Goal: Task Accomplishment & Management: Complete application form

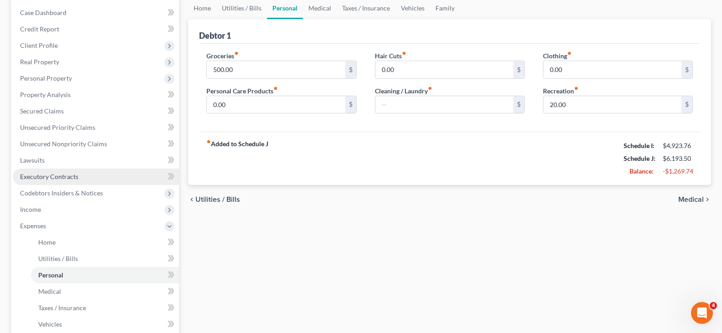
scroll to position [91, 0]
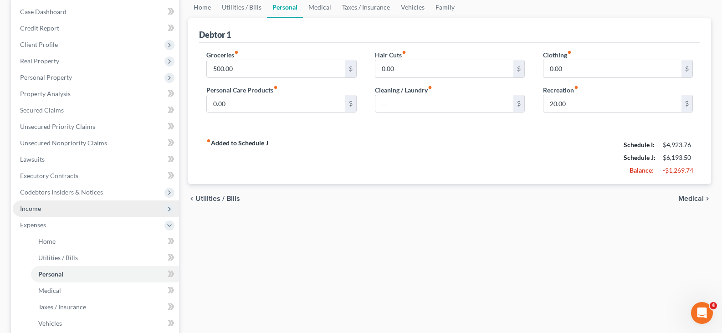
click at [37, 205] on span "Income" at bounding box center [30, 209] width 21 height 8
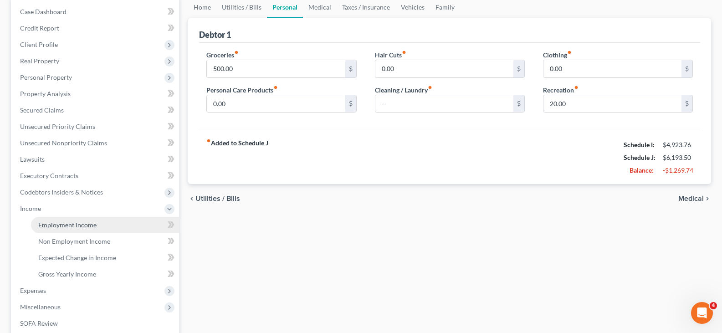
click at [71, 225] on span "Employment Income" at bounding box center [67, 225] width 58 height 8
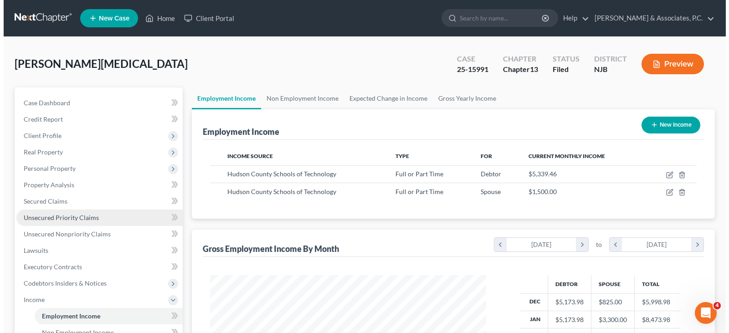
scroll to position [164, 294]
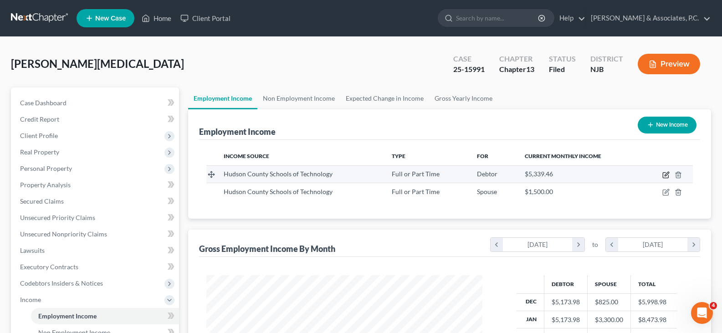
click at [666, 174] on icon "button" at bounding box center [667, 174] width 4 height 4
select select "0"
select select "33"
select select "1"
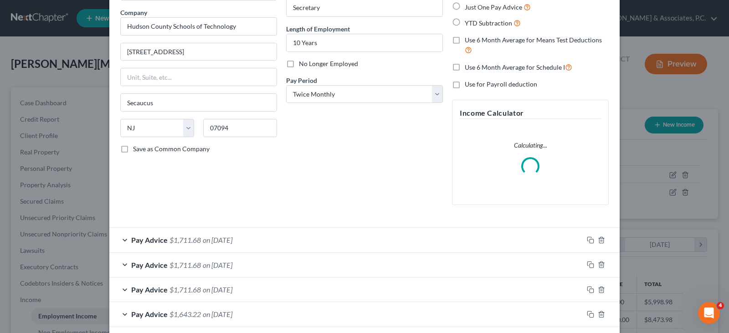
scroll to position [182, 0]
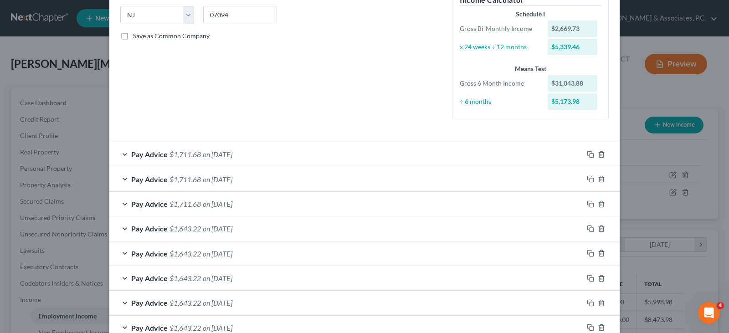
click at [230, 129] on form "Employment Type * Select Full or [DEMOGRAPHIC_DATA] Employment Self Employment …" at bounding box center [364, 187] width 488 height 654
click at [232, 155] on span "on [DATE]" at bounding box center [218, 154] width 30 height 9
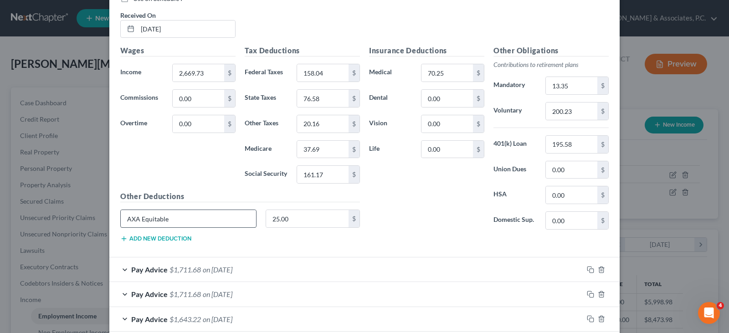
scroll to position [368, 0]
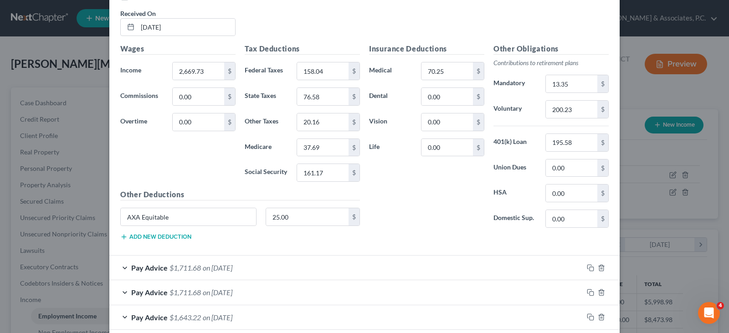
click at [218, 269] on span "on [DATE]" at bounding box center [218, 267] width 30 height 9
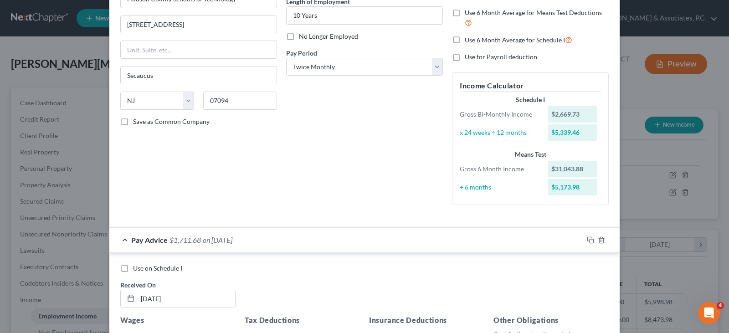
scroll to position [96, 0]
click at [587, 240] on icon "button" at bounding box center [590, 240] width 7 height 7
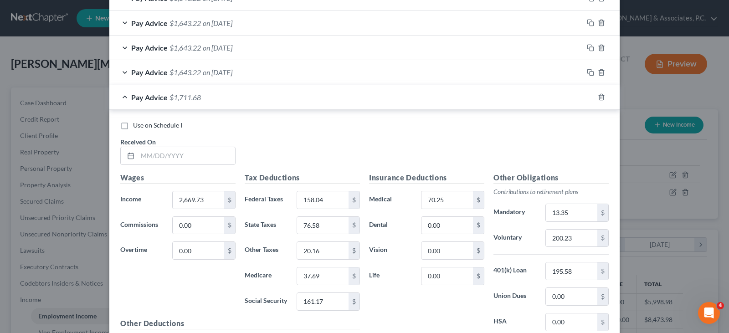
scroll to position [986, 0]
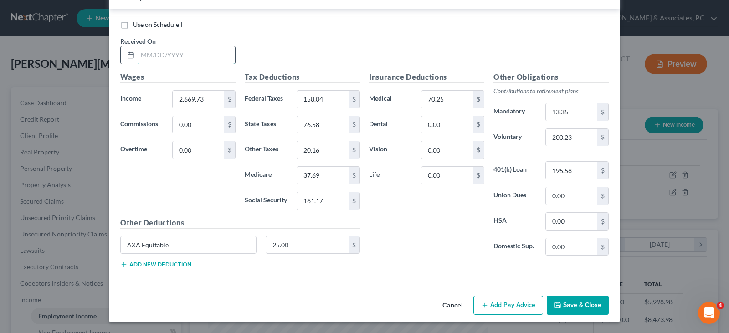
click at [148, 54] on input "text" at bounding box center [186, 54] width 97 height 17
type input "[DATE]"
click at [205, 101] on input "2,669.73" at bounding box center [198, 99] width 51 height 17
click at [580, 136] on input "200.23" at bounding box center [571, 137] width 51 height 17
click at [578, 110] on input "13.35" at bounding box center [571, 111] width 51 height 17
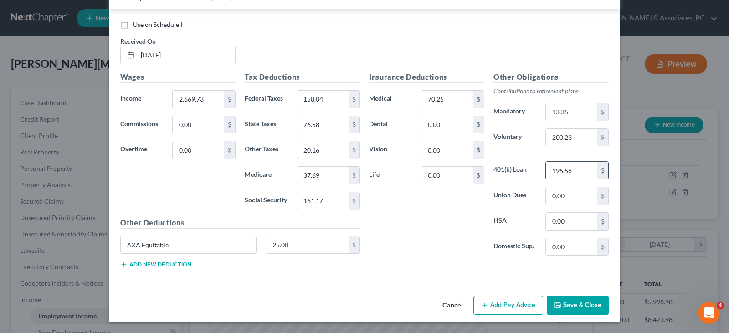
click at [580, 170] on input "195.58" at bounding box center [571, 170] width 51 height 17
click at [318, 245] on input "25.00" at bounding box center [307, 244] width 83 height 17
click at [578, 197] on input "0.00" at bounding box center [571, 195] width 51 height 17
type input "39.65"
click at [447, 95] on input "70.25" at bounding box center [446, 99] width 51 height 17
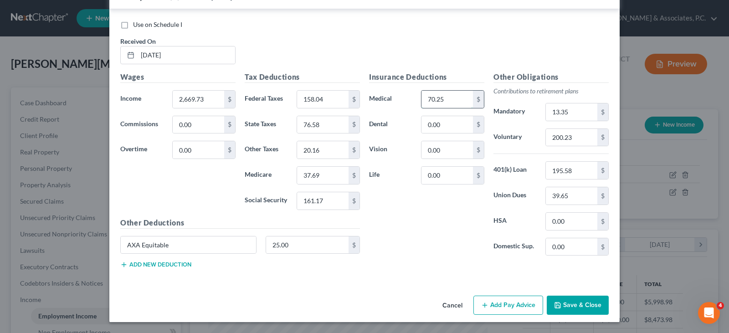
scroll to position [940, 0]
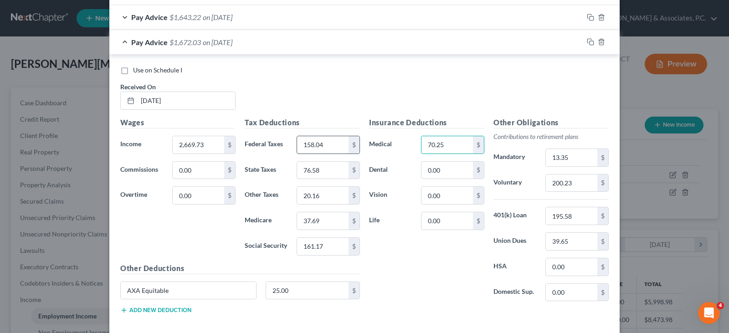
click at [329, 146] on input "158.04" at bounding box center [322, 144] width 51 height 17
click at [326, 170] on input "76.58" at bounding box center [322, 170] width 51 height 17
click at [328, 223] on input "37.69" at bounding box center [322, 220] width 51 height 17
drag, startPoint x: 325, startPoint y: 244, endPoint x: 321, endPoint y: 198, distance: 46.2
click at [325, 245] on input "161.17" at bounding box center [322, 246] width 51 height 17
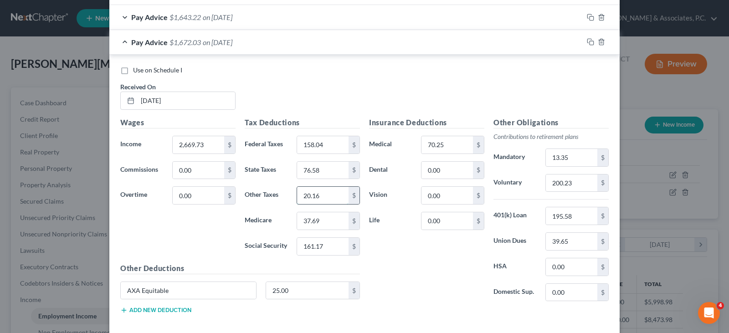
click at [321, 197] on input "20.16" at bounding box center [322, 195] width 51 height 17
type input "15.56"
click at [133, 71] on label "Use on Schedule I" at bounding box center [157, 70] width 49 height 9
click at [137, 71] on input "Use on Schedule I" at bounding box center [140, 69] width 6 height 6
checkbox input "true"
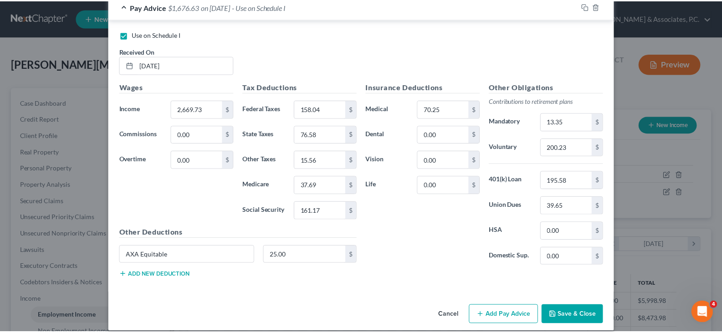
scroll to position [986, 0]
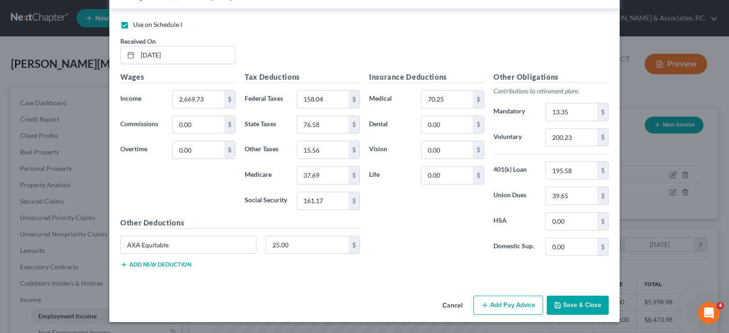
click at [591, 307] on button "Save & Close" at bounding box center [578, 305] width 62 height 19
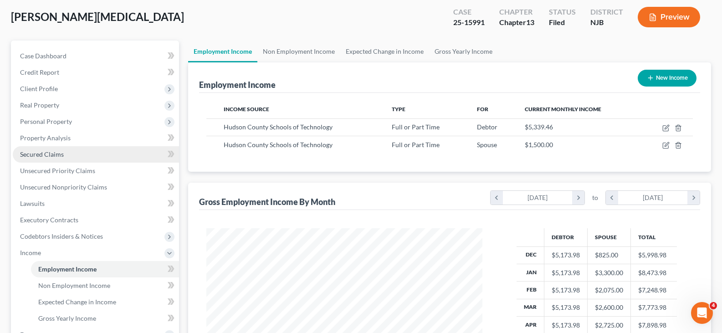
scroll to position [91, 0]
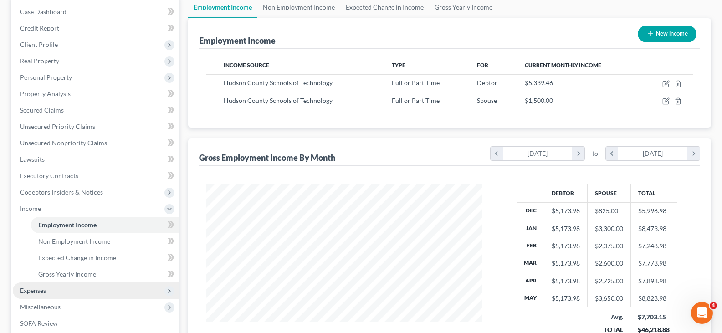
click at [38, 291] on span "Expenses" at bounding box center [33, 291] width 26 height 8
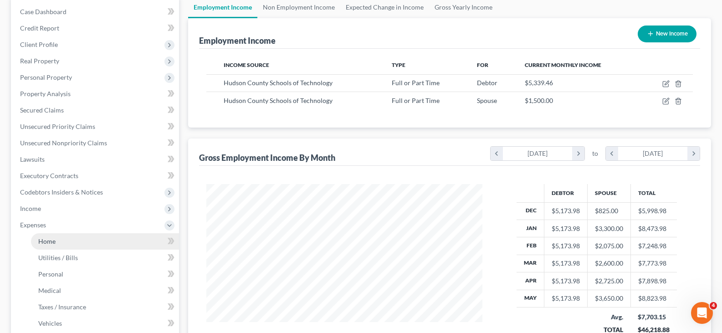
click at [49, 239] on span "Home" at bounding box center [46, 241] width 17 height 8
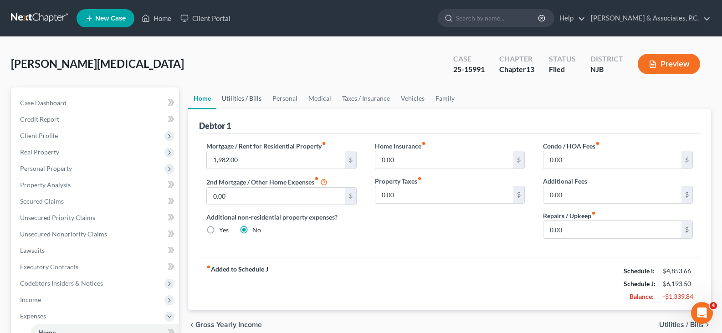
click at [241, 97] on link "Utilities / Bills" at bounding box center [241, 98] width 51 height 22
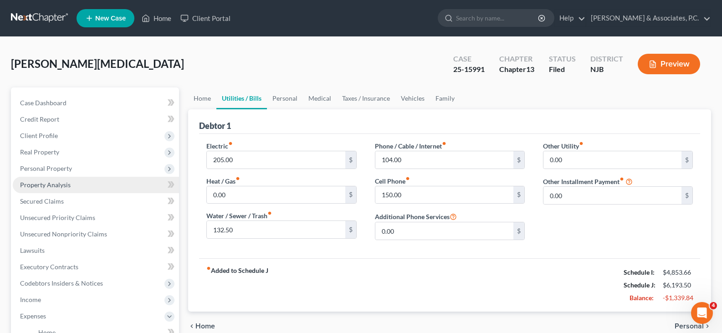
scroll to position [46, 0]
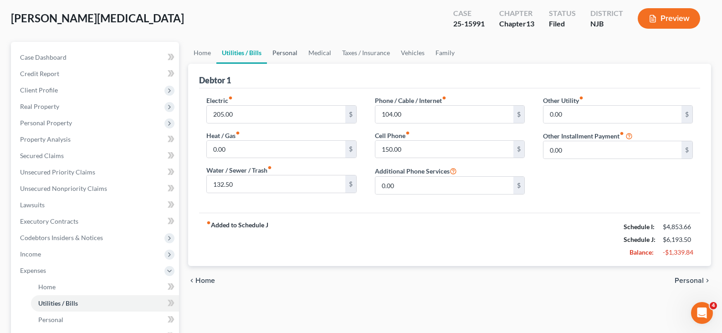
click at [288, 53] on link "Personal" at bounding box center [285, 53] width 36 height 22
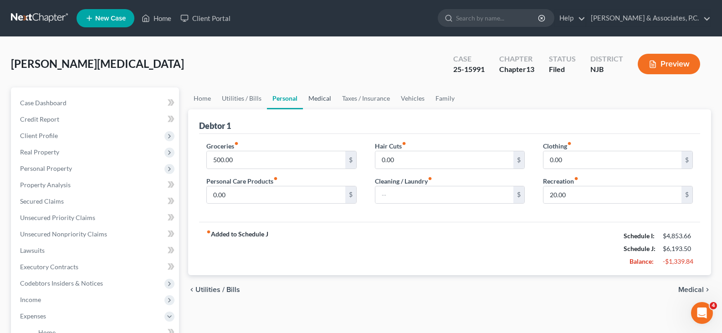
click at [322, 101] on link "Medical" at bounding box center [320, 98] width 34 height 22
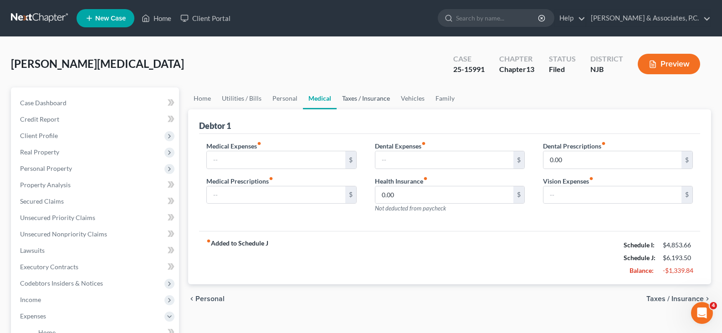
click at [356, 97] on link "Taxes / Insurance" at bounding box center [366, 98] width 59 height 22
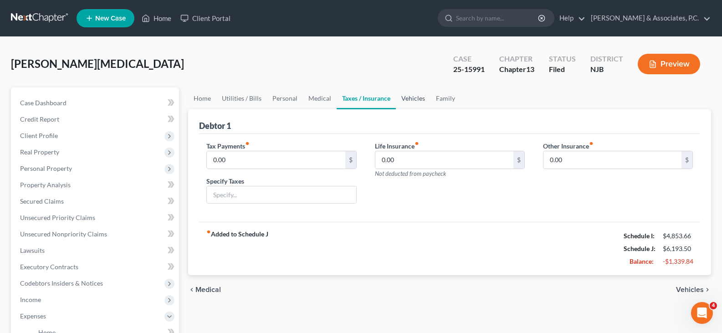
click at [410, 101] on link "Vehicles" at bounding box center [413, 98] width 35 height 22
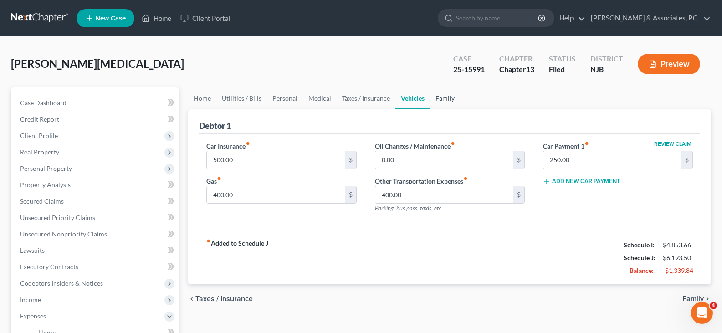
click at [450, 98] on link "Family" at bounding box center [445, 98] width 30 height 22
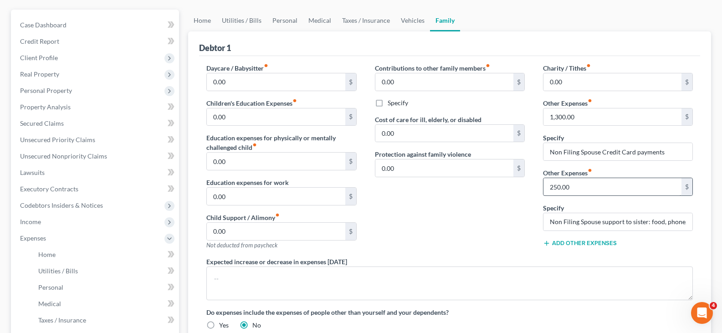
scroll to position [91, 0]
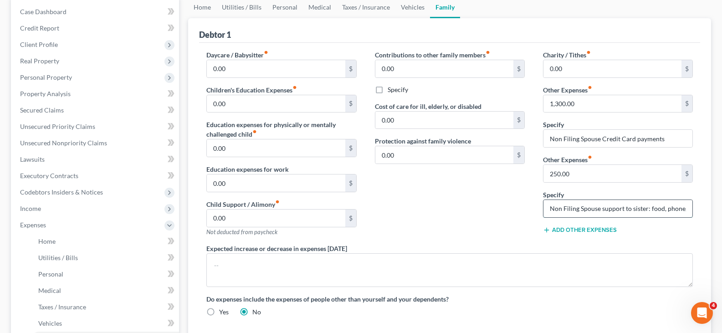
click at [641, 212] on input "Non Filing Spouse support to sister: food, phone, clothing, transport, Etc." at bounding box center [618, 208] width 149 height 17
click at [412, 9] on link "Vehicles" at bounding box center [412, 7] width 35 height 22
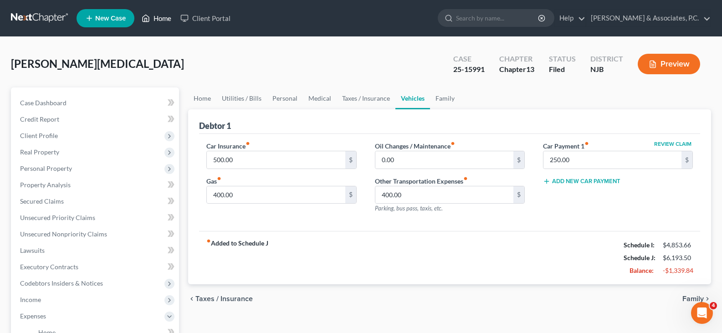
click at [158, 20] on link "Home" at bounding box center [156, 18] width 39 height 16
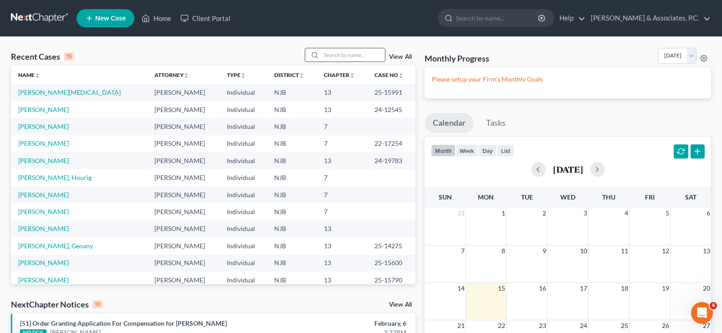
click at [373, 58] on input "search" at bounding box center [353, 54] width 64 height 13
type input "[PERSON_NAME]"
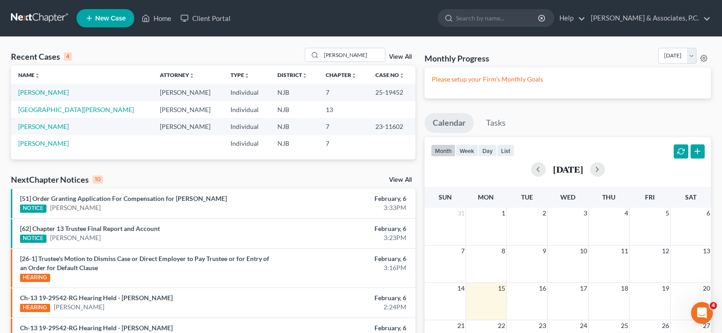
click at [40, 87] on td "[PERSON_NAME]" at bounding box center [82, 92] width 142 height 17
click at [41, 91] on link "[PERSON_NAME]" at bounding box center [43, 92] width 51 height 8
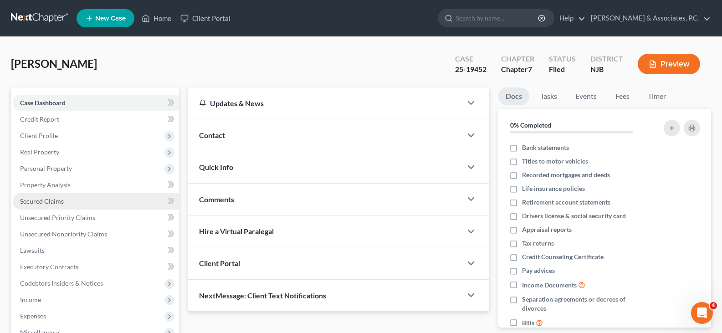
click at [50, 200] on span "Secured Claims" at bounding box center [42, 201] width 44 height 8
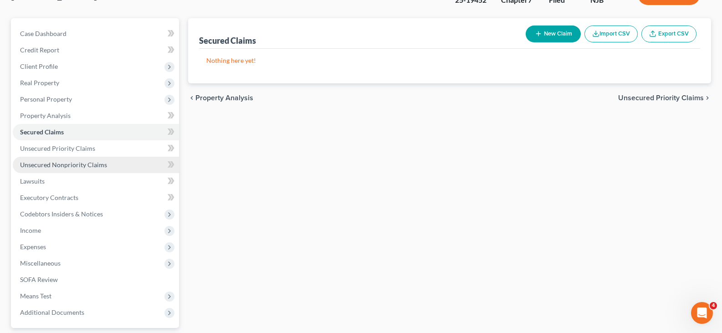
scroll to position [91, 0]
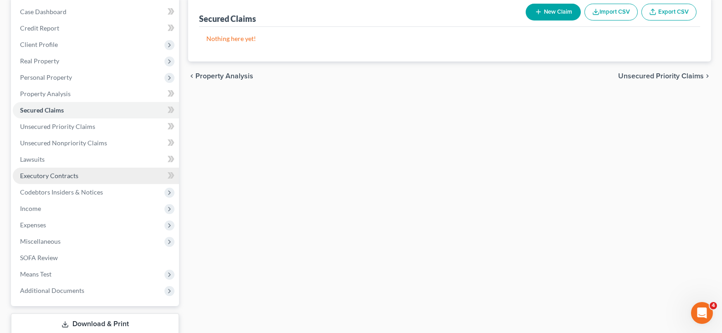
click at [48, 175] on span "Executory Contracts" at bounding box center [49, 176] width 58 height 8
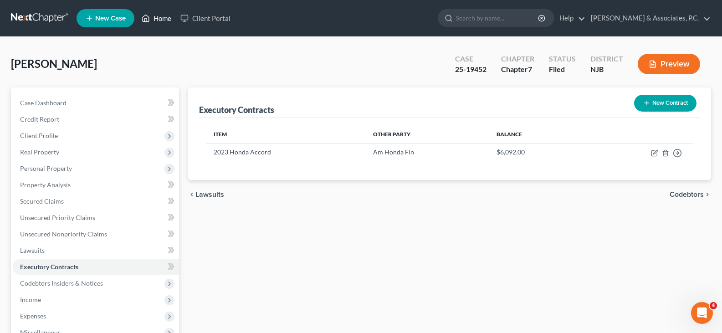
click at [165, 16] on link "Home" at bounding box center [156, 18] width 39 height 16
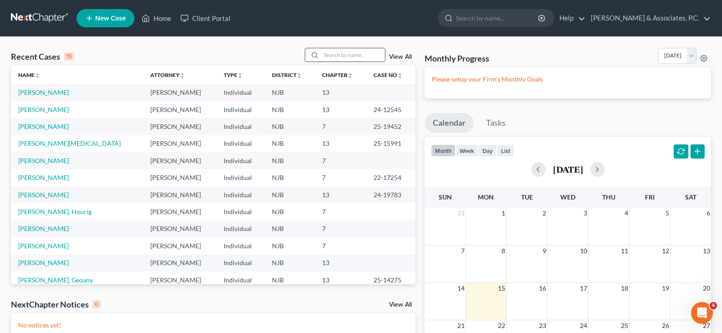
click at [330, 53] on input "search" at bounding box center [353, 54] width 64 height 13
type input "[PERSON_NAME]"
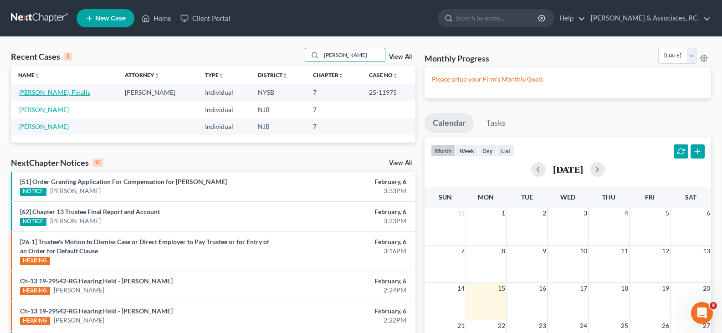
click at [34, 93] on link "[PERSON_NAME], Finalis" at bounding box center [54, 92] width 72 height 8
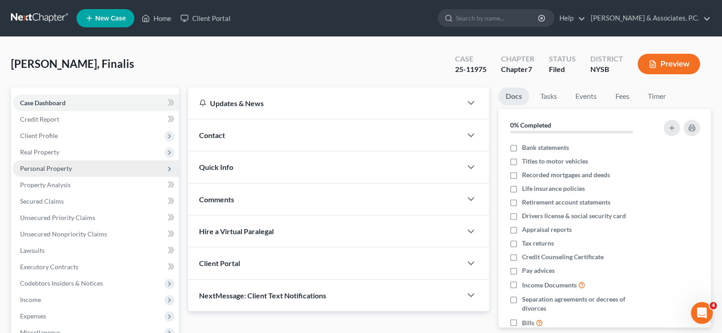
click at [48, 166] on span "Personal Property" at bounding box center [46, 168] width 52 height 8
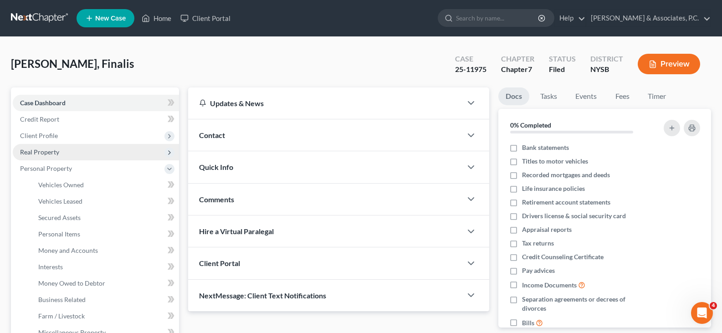
click at [51, 153] on span "Real Property" at bounding box center [39, 152] width 39 height 8
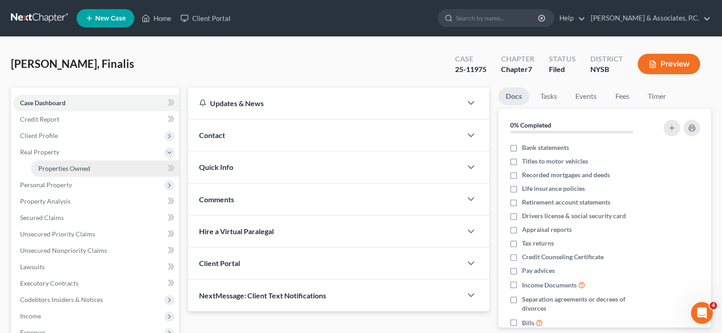
click at [61, 167] on span "Properties Owned" at bounding box center [64, 168] width 52 height 8
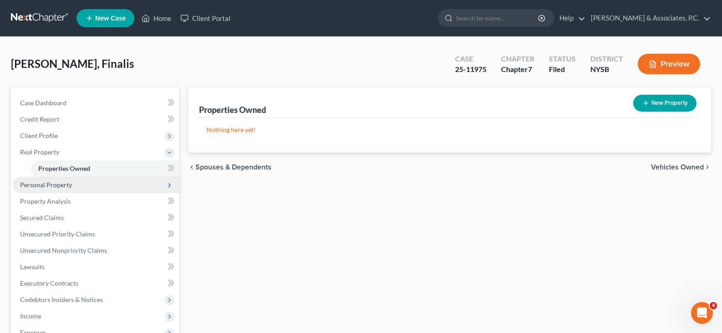
click at [39, 185] on span "Personal Property" at bounding box center [46, 185] width 52 height 8
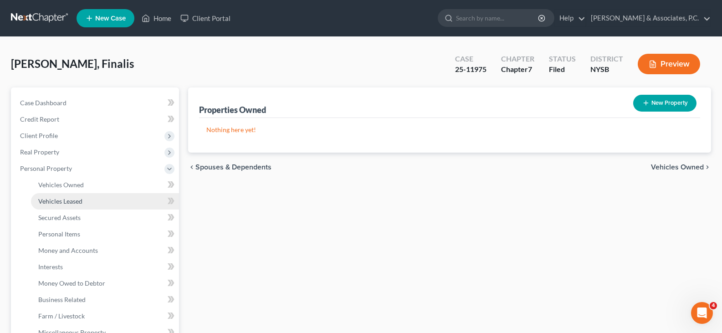
click at [58, 201] on span "Vehicles Leased" at bounding box center [60, 201] width 44 height 8
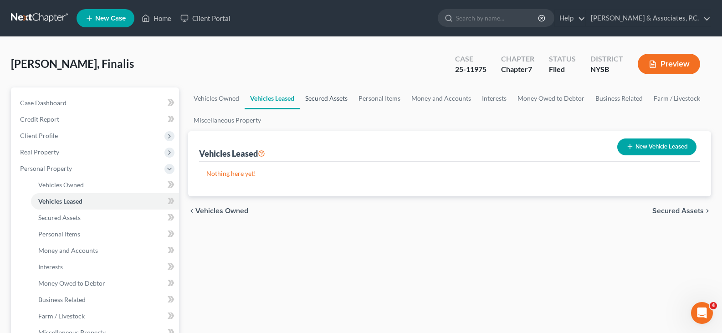
click at [326, 98] on link "Secured Assets" at bounding box center [326, 98] width 53 height 22
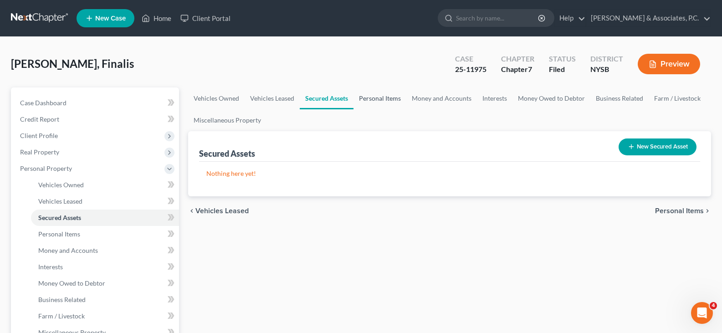
click at [366, 97] on link "Personal Items" at bounding box center [380, 98] width 53 height 22
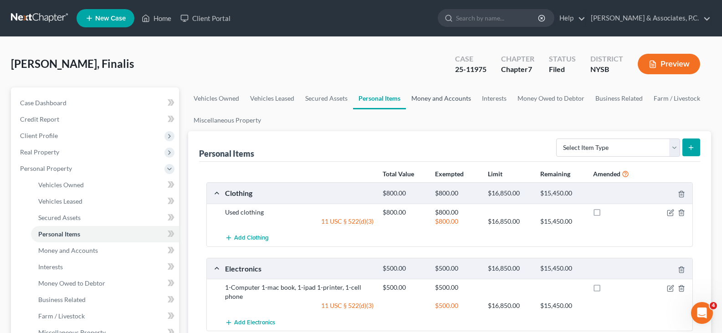
click at [451, 101] on link "Money and Accounts" at bounding box center [441, 98] width 71 height 22
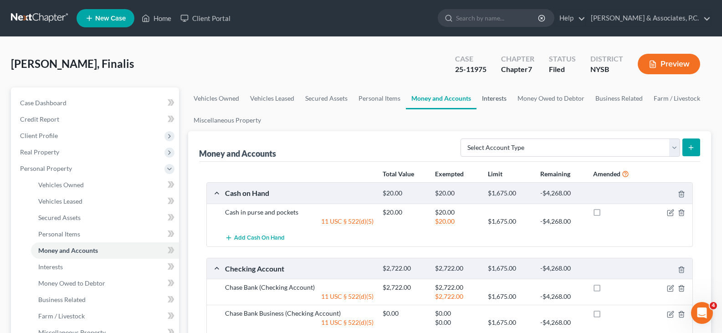
click at [484, 101] on link "Interests" at bounding box center [495, 98] width 36 height 22
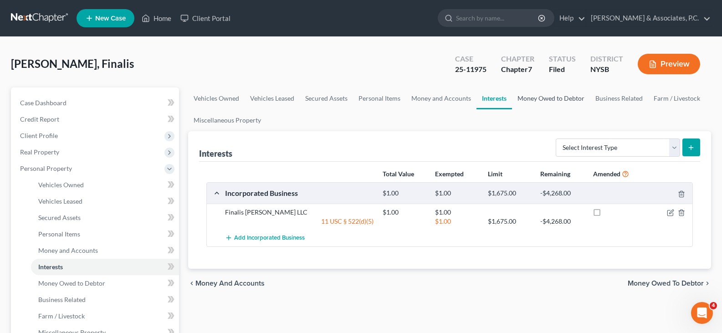
click at [554, 101] on link "Money Owed to Debtor" at bounding box center [551, 98] width 78 height 22
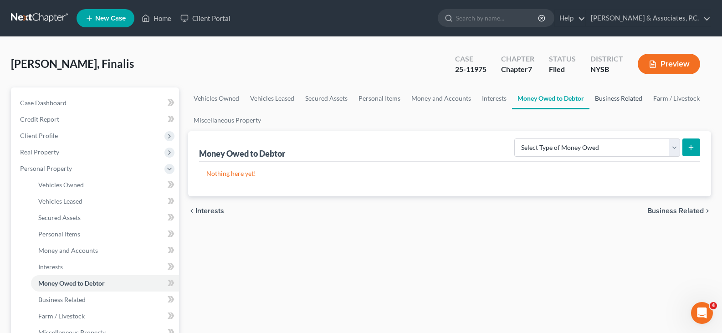
click at [608, 100] on link "Business Related" at bounding box center [619, 98] width 58 height 22
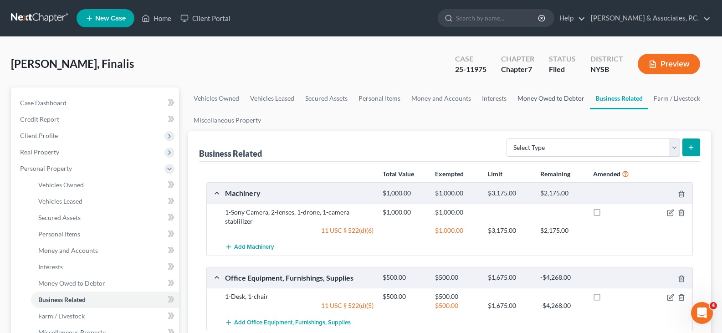
click at [538, 98] on link "Money Owed to Debtor" at bounding box center [551, 98] width 78 height 22
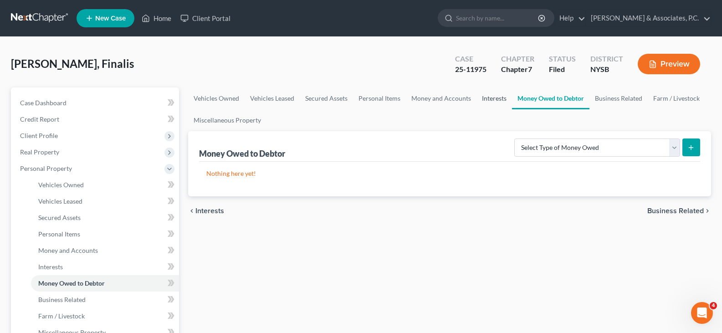
click at [487, 98] on link "Interests" at bounding box center [495, 98] width 36 height 22
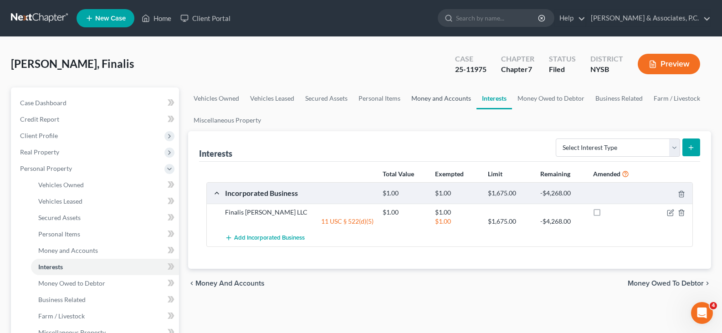
click at [438, 103] on link "Money and Accounts" at bounding box center [441, 98] width 71 height 22
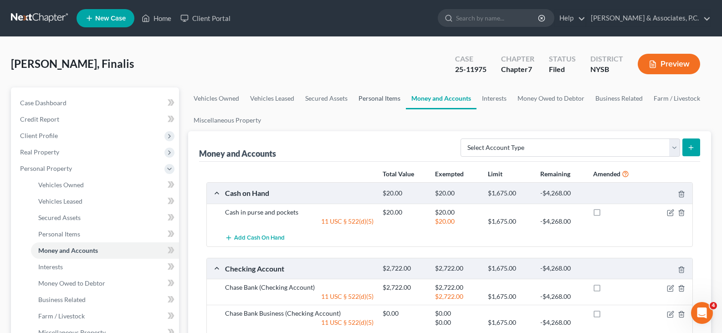
click at [370, 97] on link "Personal Items" at bounding box center [379, 98] width 53 height 22
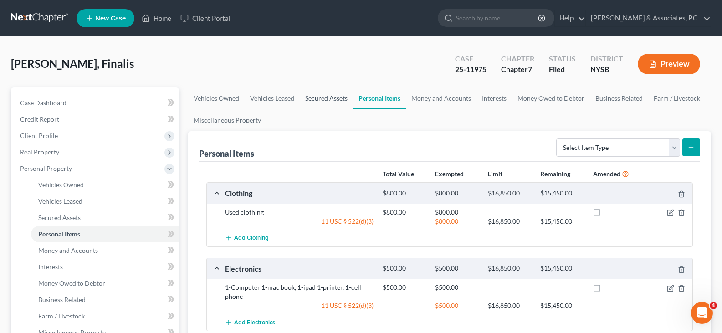
click at [336, 96] on link "Secured Assets" at bounding box center [326, 98] width 53 height 22
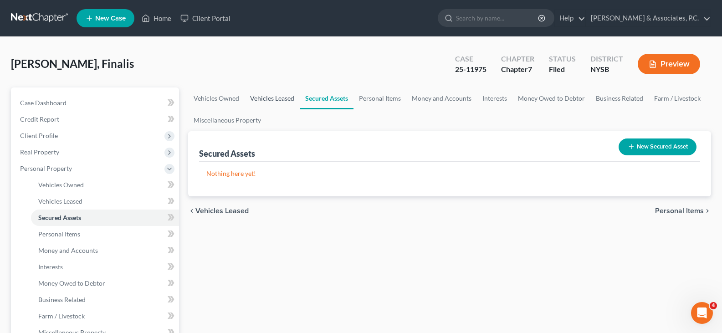
click at [249, 95] on link "Vehicles Leased" at bounding box center [272, 98] width 55 height 22
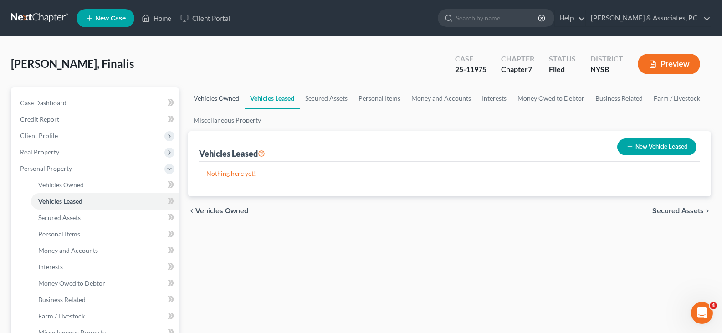
click at [211, 93] on link "Vehicles Owned" at bounding box center [216, 98] width 56 height 22
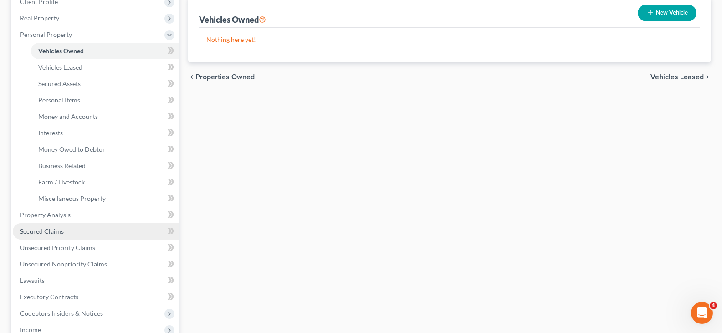
scroll to position [137, 0]
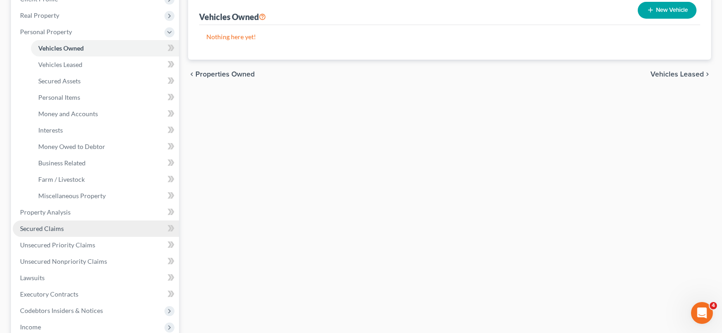
click at [43, 229] on span "Secured Claims" at bounding box center [42, 229] width 44 height 8
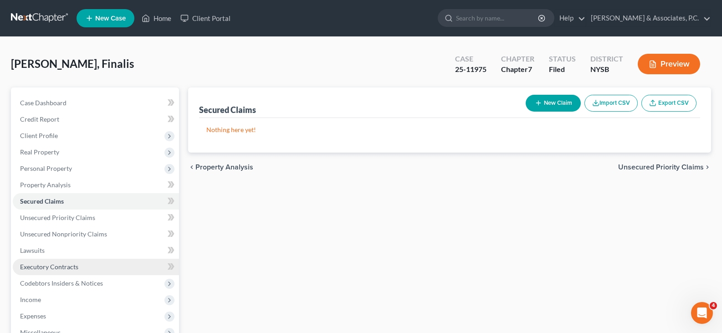
click at [50, 267] on span "Executory Contracts" at bounding box center [49, 267] width 58 height 8
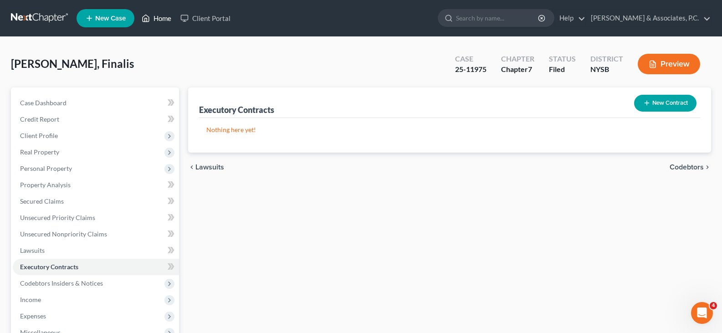
click at [167, 17] on link "Home" at bounding box center [156, 18] width 39 height 16
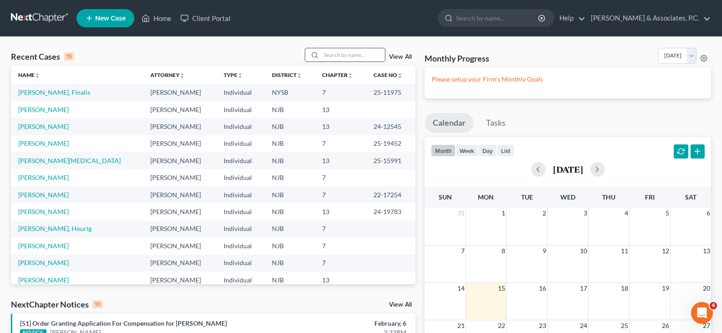
click at [332, 57] on input "search" at bounding box center [353, 54] width 64 height 13
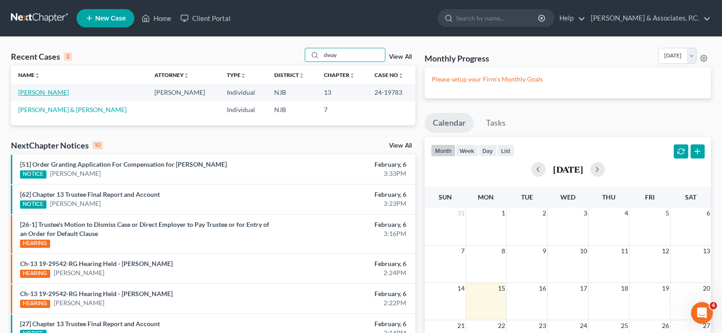
type input "dway"
click at [57, 94] on link "[PERSON_NAME]" at bounding box center [43, 92] width 51 height 8
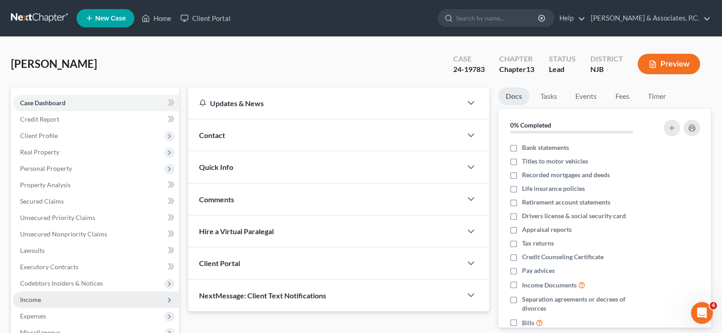
click at [33, 302] on span "Income" at bounding box center [30, 300] width 21 height 8
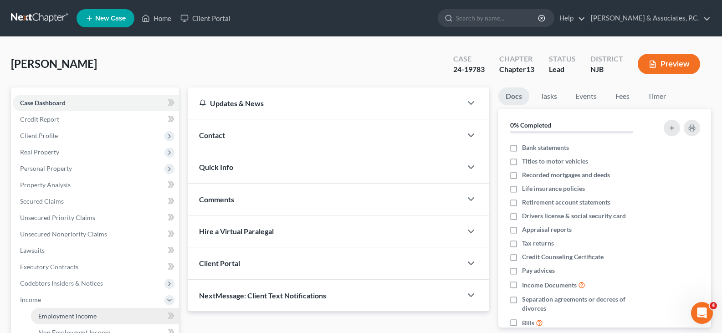
drag, startPoint x: 50, startPoint y: 314, endPoint x: 527, endPoint y: 187, distance: 493.6
click at [50, 314] on span "Employment Income" at bounding box center [67, 316] width 58 height 8
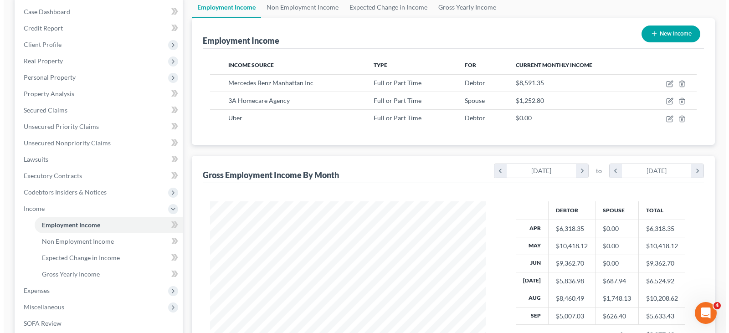
scroll to position [164, 294]
click at [674, 31] on button "New Income" at bounding box center [667, 34] width 59 height 17
select select "0"
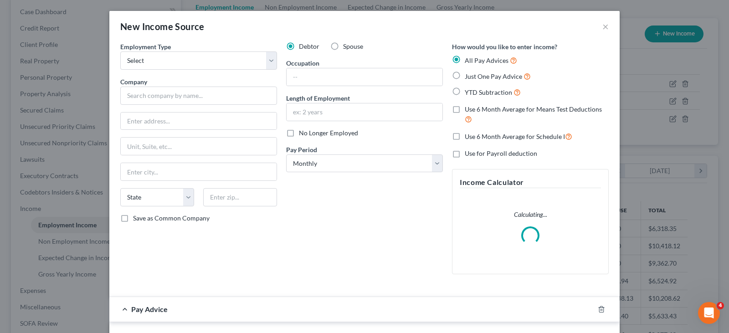
scroll to position [164, 297]
click at [343, 45] on label "Spouse" at bounding box center [353, 46] width 20 height 9
click at [347, 45] on input "Spouse" at bounding box center [350, 45] width 6 height 6
radio input "true"
click at [271, 60] on select "Select Full or [DEMOGRAPHIC_DATA] Employment Self Employment" at bounding box center [198, 60] width 157 height 18
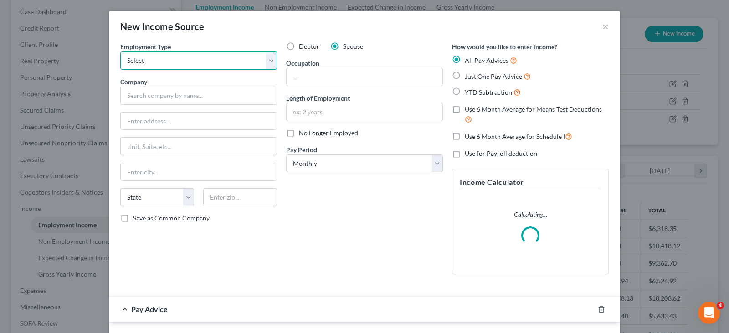
select select "0"
click at [120, 51] on select "Select Full or [DEMOGRAPHIC_DATA] Employment Self Employment" at bounding box center [198, 60] width 157 height 18
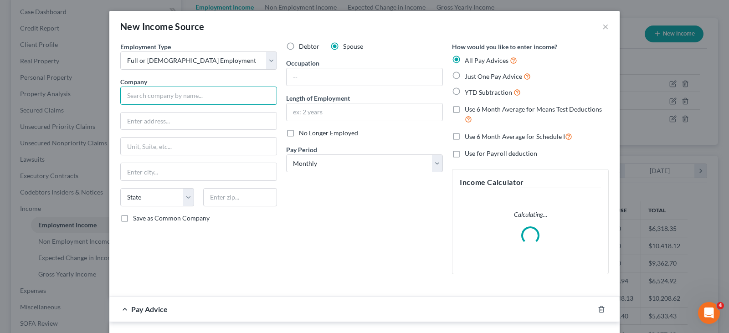
click at [221, 97] on input "text" at bounding box center [198, 96] width 157 height 18
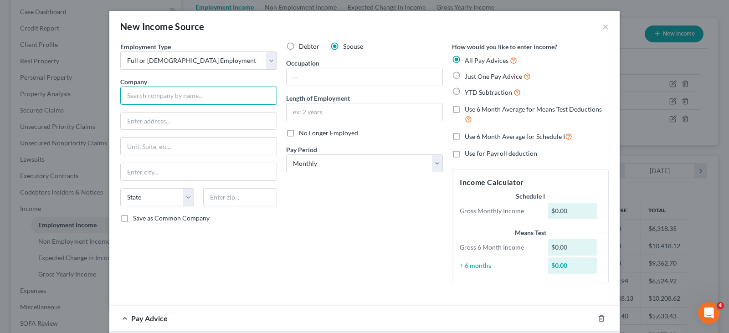
type input "E"
type input "Q"
type input "Where The Heart Is Home Care LLC"
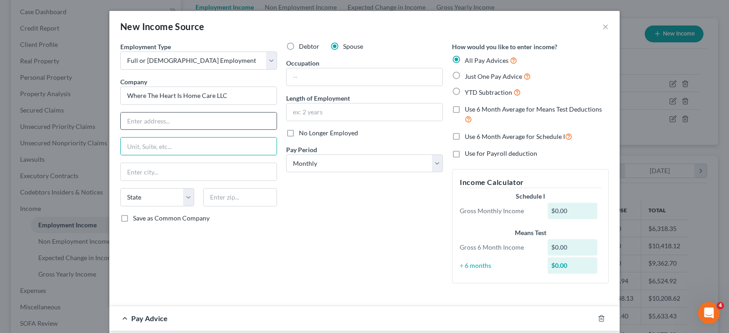
drag, startPoint x: 179, startPoint y: 119, endPoint x: 184, endPoint y: 120, distance: 4.8
click at [179, 119] on input "text" at bounding box center [199, 121] width 156 height 17
type input "[STREET_ADDRESS]"
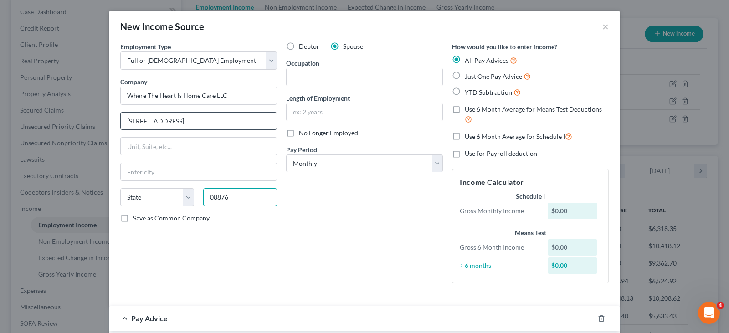
type input "08876"
type input "Somerville"
select select "33"
drag, startPoint x: 158, startPoint y: 172, endPoint x: 82, endPoint y: 188, distance: 77.4
click at [97, 176] on div "New Income Source × Employment Type * Select Full or [DEMOGRAPHIC_DATA] Employm…" at bounding box center [364, 166] width 729 height 333
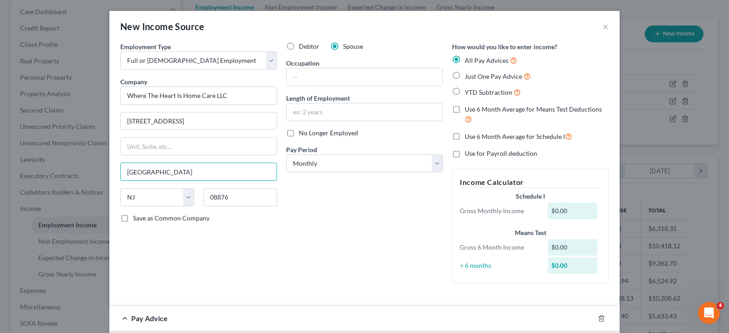
type input "[GEOGRAPHIC_DATA]"
click at [317, 71] on input "text" at bounding box center [365, 76] width 156 height 17
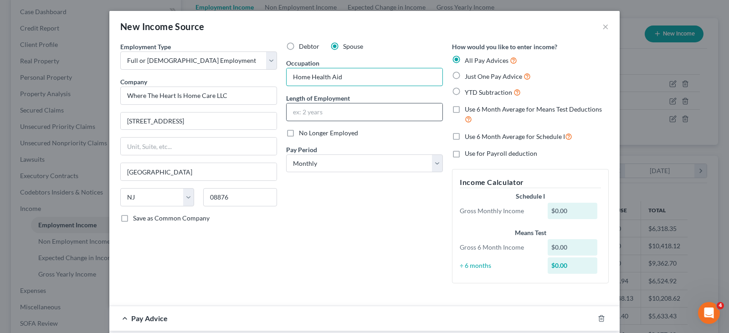
type input "Home Health Aid"
click at [332, 107] on input "text" at bounding box center [365, 111] width 156 height 17
type input "2 months"
click at [316, 158] on select "Select Monthly Twice Monthly Every Other Week Weekly" at bounding box center [364, 163] width 157 height 18
select select "3"
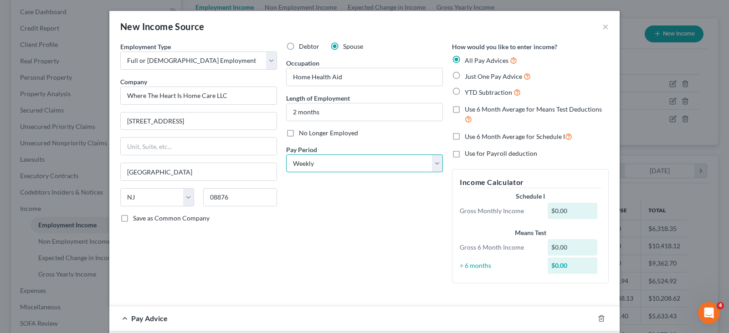
click at [286, 154] on select "Select Monthly Twice Monthly Every Other Week Weekly" at bounding box center [364, 163] width 157 height 18
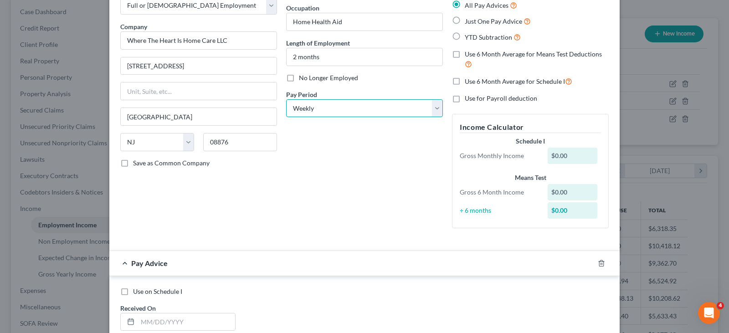
scroll to position [182, 0]
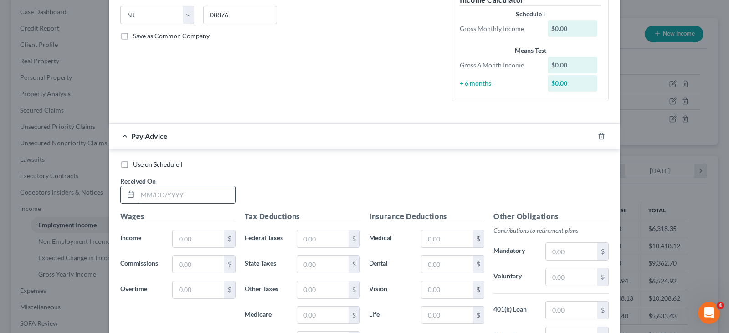
drag, startPoint x: 185, startPoint y: 194, endPoint x: 191, endPoint y: 198, distance: 7.3
click at [185, 194] on input "text" at bounding box center [186, 194] width 97 height 17
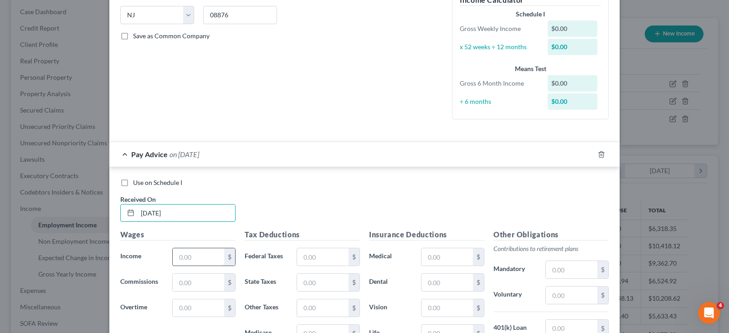
type input "[DATE]"
click at [202, 254] on input "text" at bounding box center [198, 256] width 51 height 17
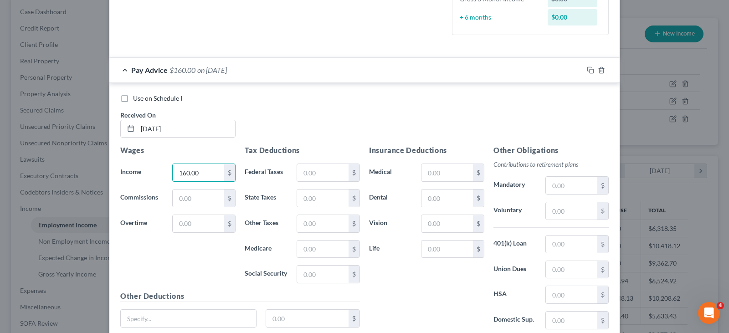
scroll to position [273, 0]
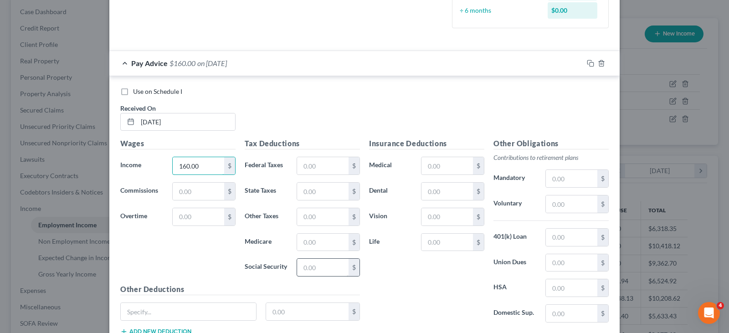
type input "160.00"
click at [307, 269] on input "text" at bounding box center [322, 267] width 51 height 17
type input "9.92"
click at [298, 243] on input "text" at bounding box center [322, 242] width 51 height 17
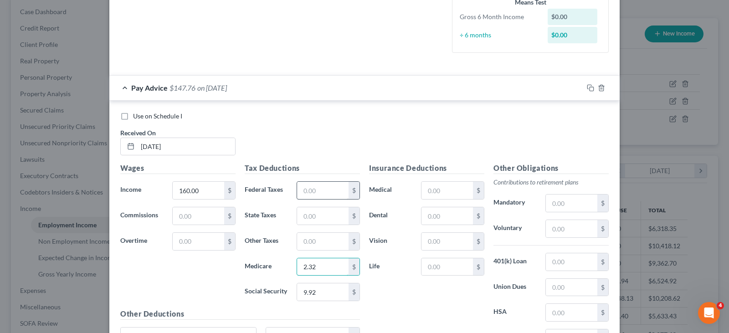
scroll to position [228, 0]
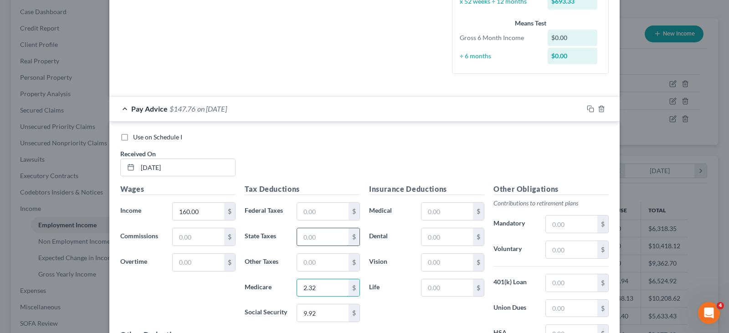
type input "2.32"
click at [316, 231] on input "text" at bounding box center [322, 236] width 51 height 17
type input "2.40"
click at [318, 268] on input "text" at bounding box center [322, 262] width 51 height 17
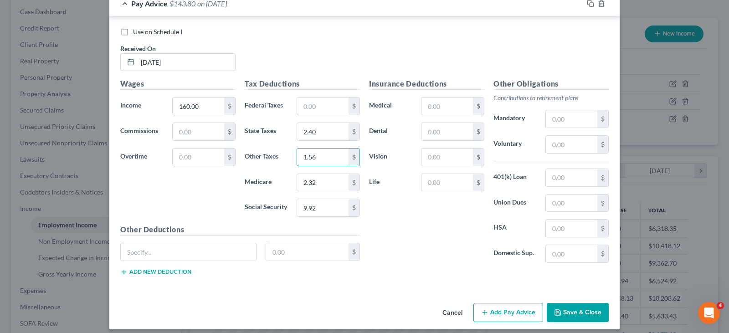
scroll to position [340, 0]
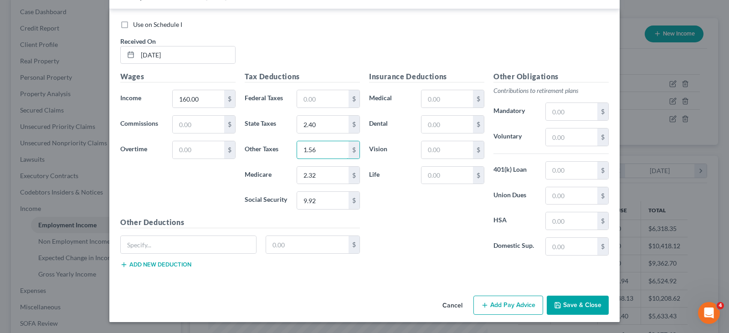
type input "1.56"
click at [503, 302] on button "Add Pay Advice" at bounding box center [508, 305] width 70 height 19
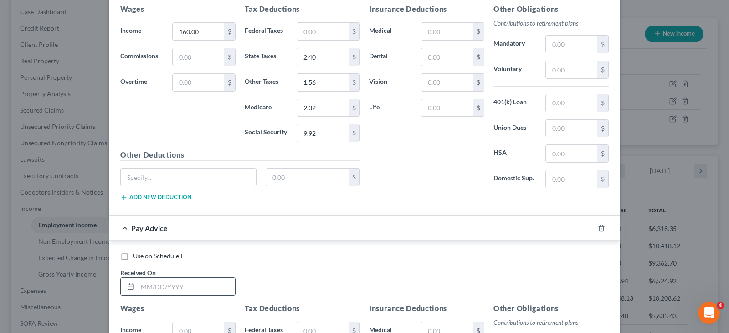
scroll to position [477, 0]
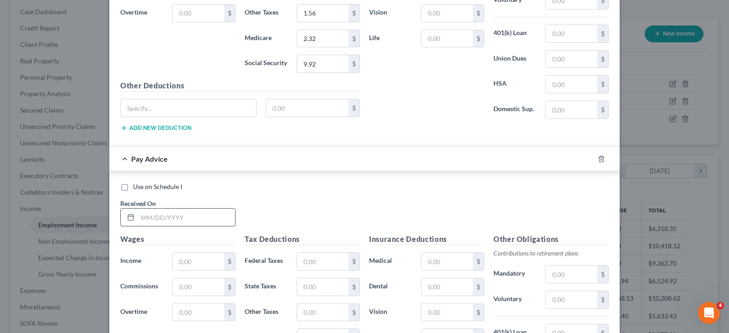
click at [198, 220] on input "text" at bounding box center [186, 217] width 97 height 17
type input "[DATE]"
click at [210, 263] on input "text" at bounding box center [198, 261] width 51 height 17
click at [599, 156] on icon "button" at bounding box center [601, 159] width 4 height 6
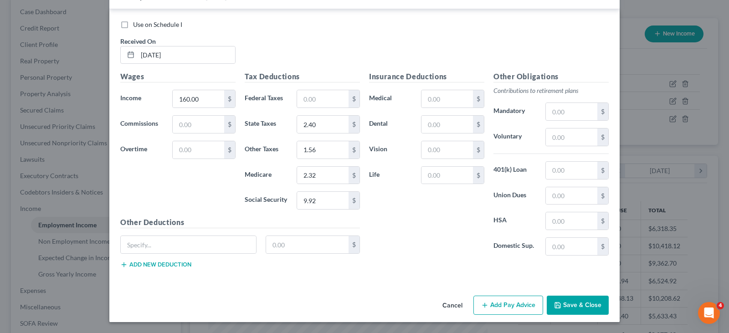
scroll to position [295, 0]
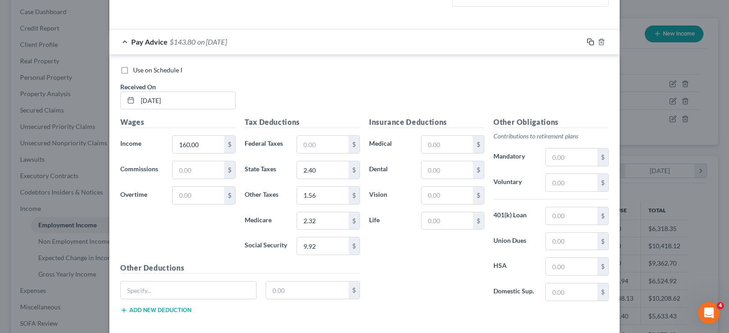
drag, startPoint x: 588, startPoint y: 41, endPoint x: 552, endPoint y: 35, distance: 36.4
click at [588, 41] on icon "button" at bounding box center [590, 41] width 7 height 7
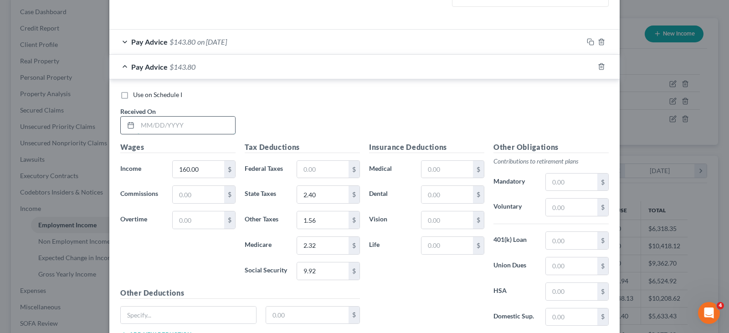
drag, startPoint x: 179, startPoint y: 121, endPoint x: 185, endPoint y: 125, distance: 6.5
click at [179, 122] on input "text" at bounding box center [186, 125] width 97 height 17
type input "[DATE]"
click at [319, 242] on input "2.32" at bounding box center [322, 245] width 51 height 17
click at [317, 222] on input "1.56" at bounding box center [322, 219] width 51 height 17
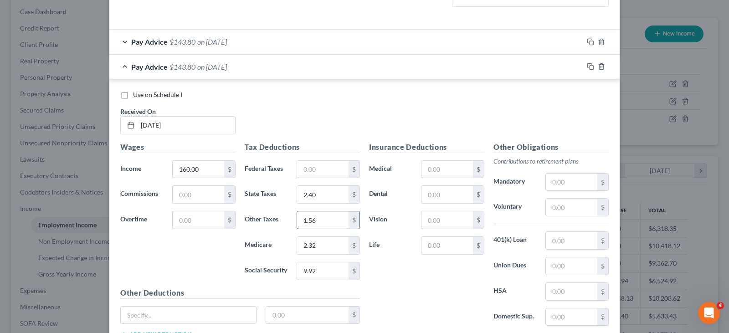
click at [317, 219] on input "1.56" at bounding box center [322, 219] width 51 height 17
click at [310, 217] on input "1.56" at bounding box center [322, 219] width 51 height 17
type input "1.58"
drag, startPoint x: 589, startPoint y: 66, endPoint x: 342, endPoint y: 80, distance: 247.3
click at [587, 65] on icon "button" at bounding box center [590, 66] width 7 height 7
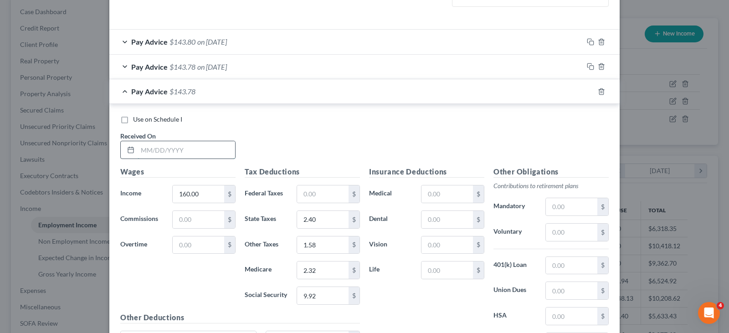
drag, startPoint x: 206, startPoint y: 147, endPoint x: 210, endPoint y: 144, distance: 5.2
click at [204, 145] on input "text" at bounding box center [186, 149] width 97 height 17
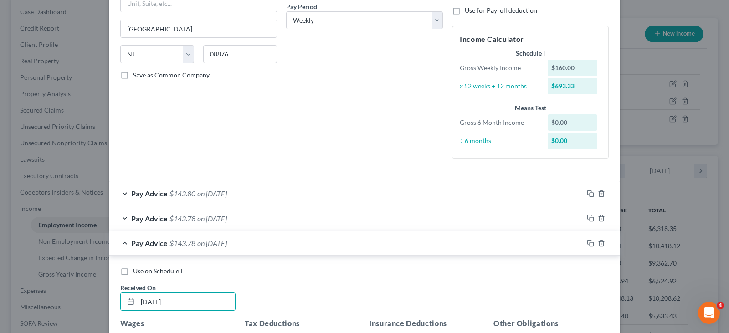
scroll to position [249, 0]
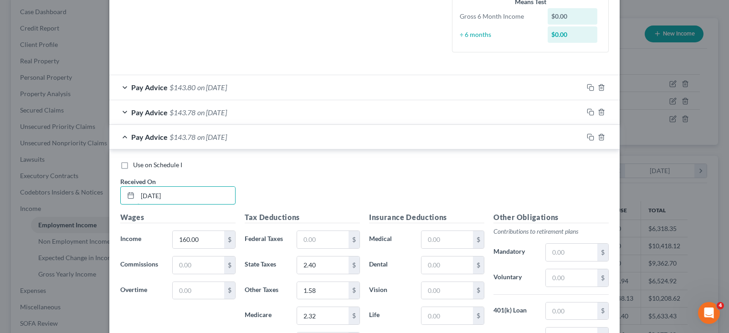
type input "[DATE]"
click at [245, 91] on div "Pay Advice $143.80 on [DATE]" at bounding box center [346, 87] width 474 height 24
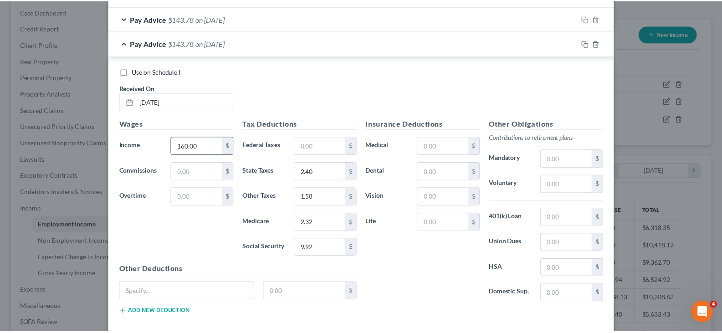
scroll to position [664, 0]
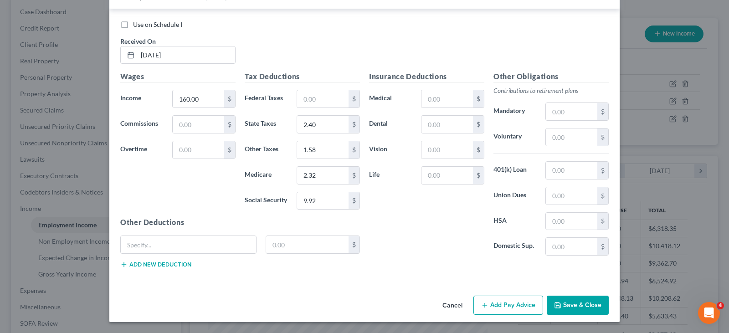
click at [133, 23] on label "Use on Schedule I" at bounding box center [157, 24] width 49 height 9
click at [137, 23] on input "Use on Schedule I" at bounding box center [140, 23] width 6 height 6
checkbox input "true"
click at [569, 304] on button "Save & Close" at bounding box center [578, 305] width 62 height 19
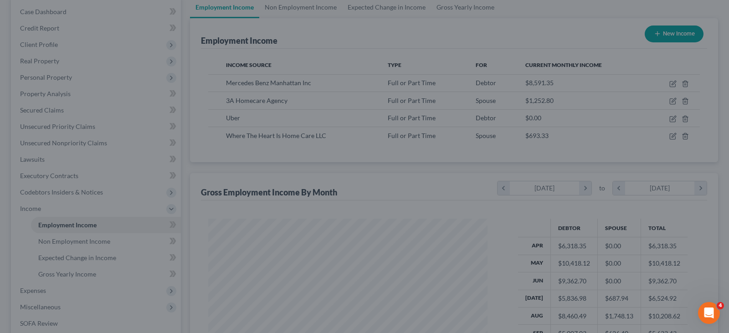
scroll to position [455420, 455289]
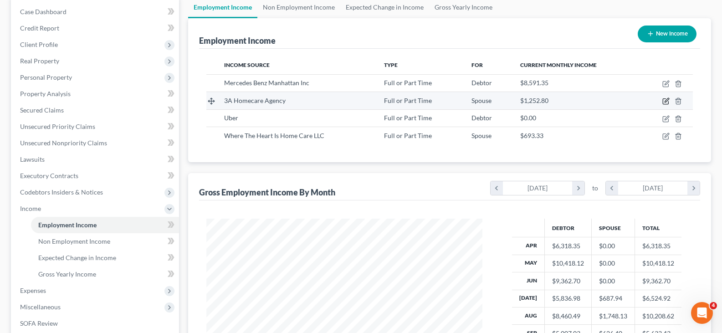
click at [666, 100] on icon "button" at bounding box center [665, 100] width 7 height 7
select select "0"
select select "33"
select select "1"
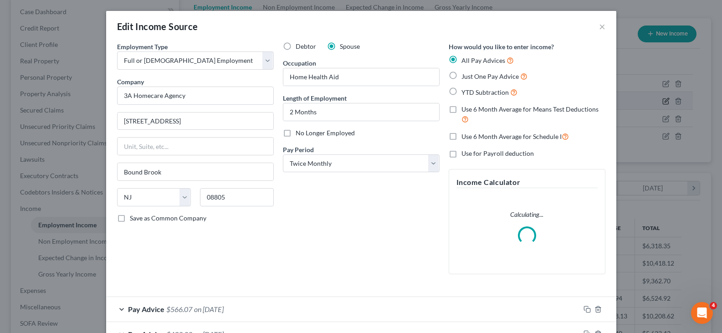
scroll to position [164, 297]
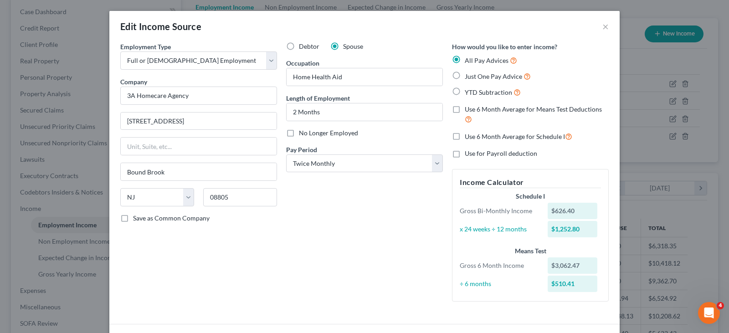
click at [299, 134] on label "No Longer Employed" at bounding box center [328, 132] width 59 height 9
click at [303, 134] on input "No Longer Employed" at bounding box center [306, 131] width 6 height 6
checkbox input "true"
click at [605, 31] on div "Edit Income Source ×" at bounding box center [364, 26] width 510 height 31
click at [602, 26] on button "×" at bounding box center [605, 26] width 6 height 11
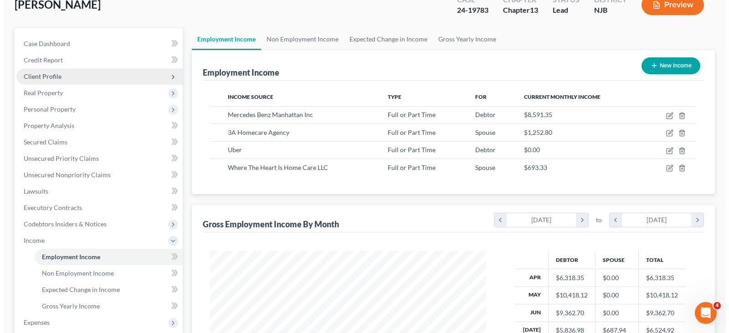
scroll to position [46, 0]
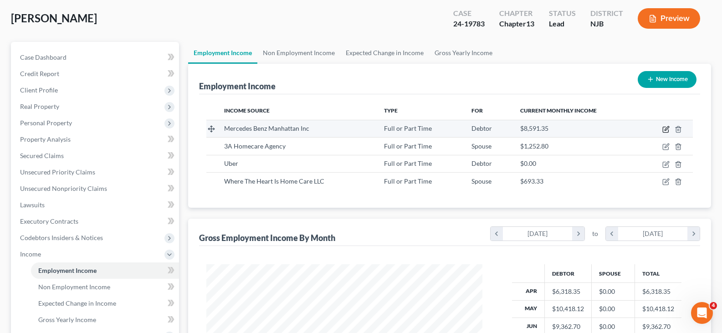
click at [664, 129] on icon "button" at bounding box center [665, 129] width 7 height 7
select select "0"
select select "35"
select select "3"
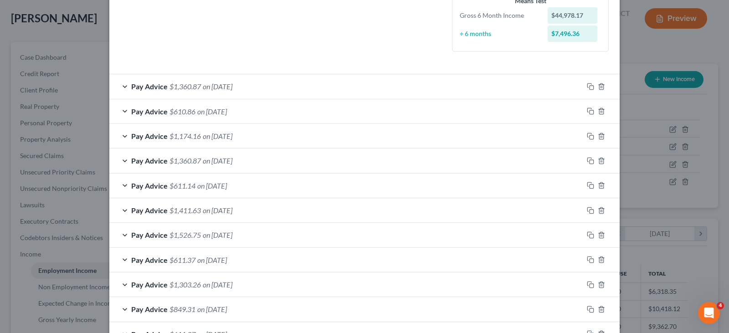
scroll to position [159, 0]
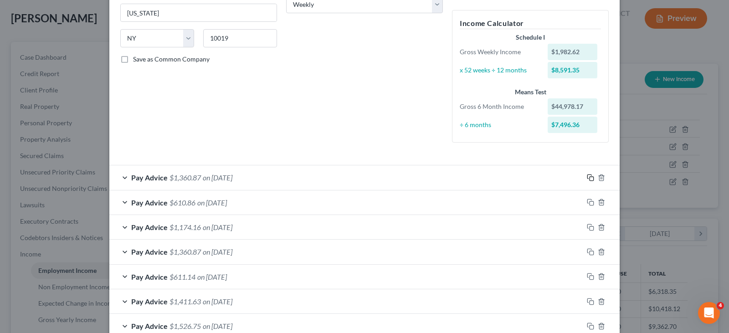
drag, startPoint x: 586, startPoint y: 176, endPoint x: 277, endPoint y: 159, distance: 308.9
click at [587, 175] on icon "button" at bounding box center [590, 177] width 7 height 7
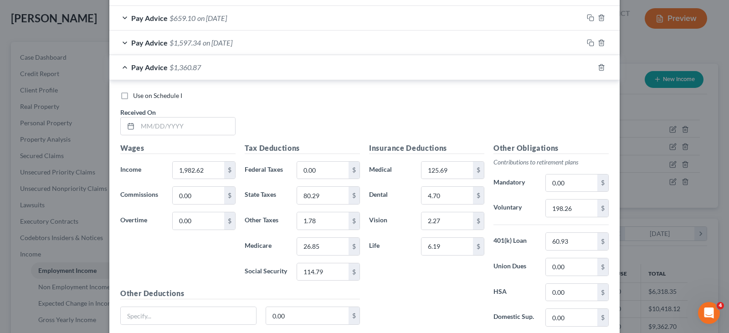
scroll to position [959, 0]
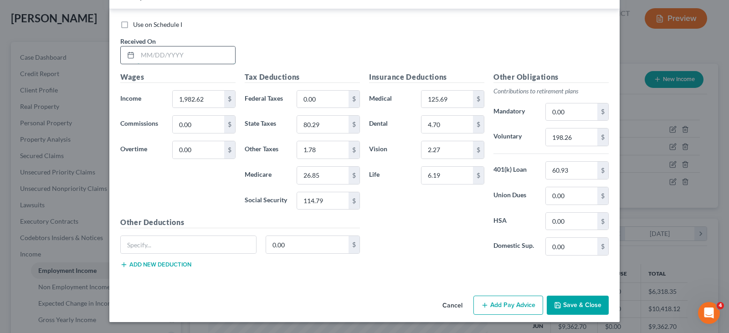
click at [210, 55] on input "text" at bounding box center [186, 54] width 97 height 17
type input "[DATE]"
click at [186, 110] on div "Wages Income * 1,982.62 $ Commissions 0.00 $ Overtime 0.00 $" at bounding box center [178, 145] width 124 height 146
click at [205, 98] on input "1,982.62" at bounding box center [198, 99] width 51 height 17
type input "2,665.90"
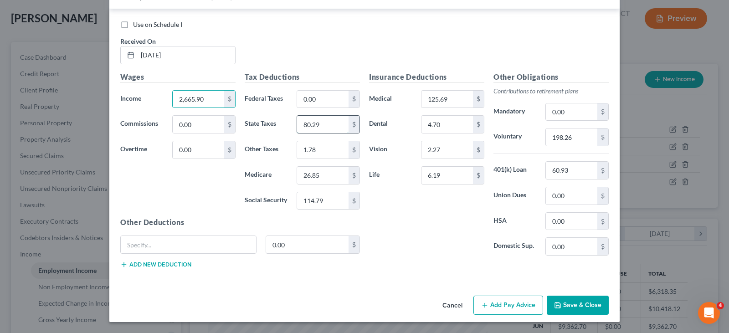
click at [323, 123] on input "80.29" at bounding box center [322, 124] width 51 height 17
click at [323, 102] on input "0.00" at bounding box center [322, 99] width 51 height 17
type input "66.82"
type input "156.23"
drag, startPoint x: 324, startPoint y: 174, endPoint x: 328, endPoint y: 179, distance: 6.1
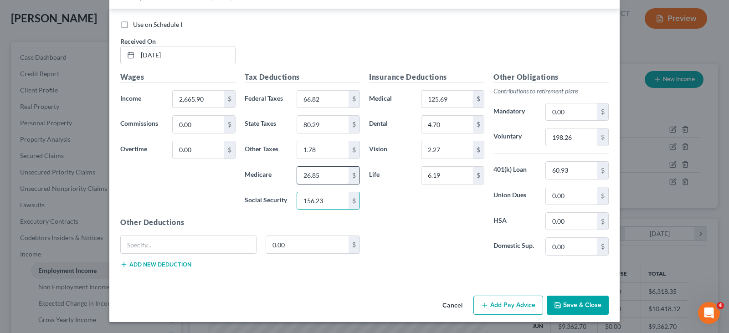
click at [324, 174] on input "26.85" at bounding box center [322, 175] width 51 height 17
type input "36.54"
type input "123.34"
click at [323, 147] on input "1.78" at bounding box center [322, 149] width 51 height 17
type input "14.93"
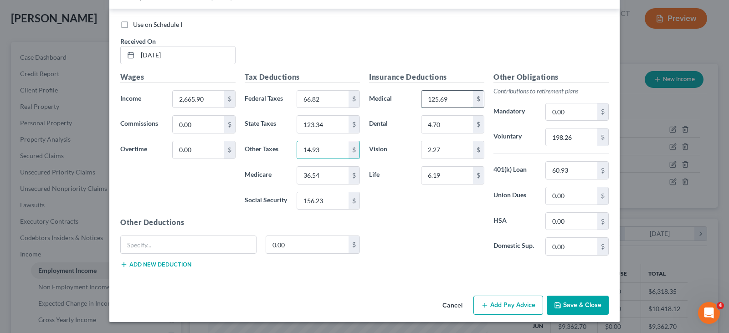
click at [457, 100] on input "125.69" at bounding box center [446, 99] width 51 height 17
click at [572, 173] on input "60.93" at bounding box center [571, 170] width 51 height 17
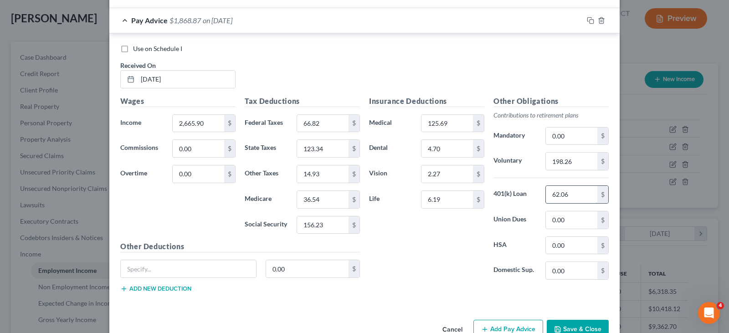
scroll to position [913, 0]
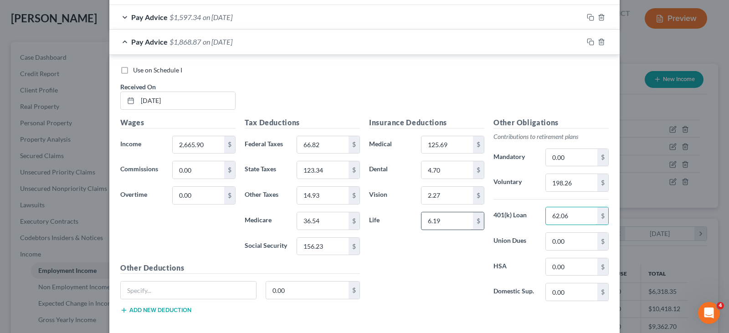
type input "62.06"
click at [446, 215] on input "6.19" at bounding box center [446, 220] width 51 height 17
type input "6.55"
click at [578, 181] on input "198.26" at bounding box center [571, 182] width 51 height 17
type input "266.59"
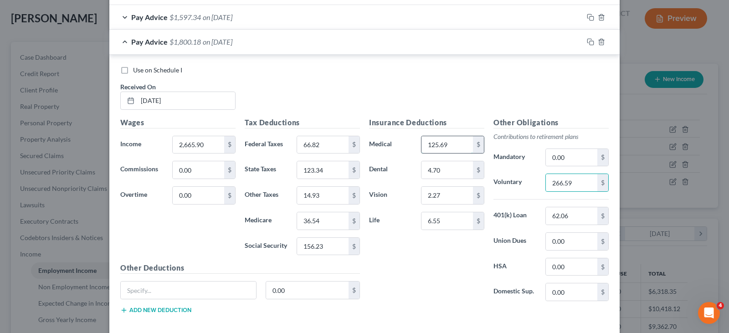
click at [451, 146] on input "125.69" at bounding box center [446, 144] width 51 height 17
type input "140.47"
click at [133, 69] on label "Use on Schedule I" at bounding box center [157, 70] width 49 height 9
click at [137, 69] on input "Use on Schedule I" at bounding box center [140, 69] width 6 height 6
checkbox input "true"
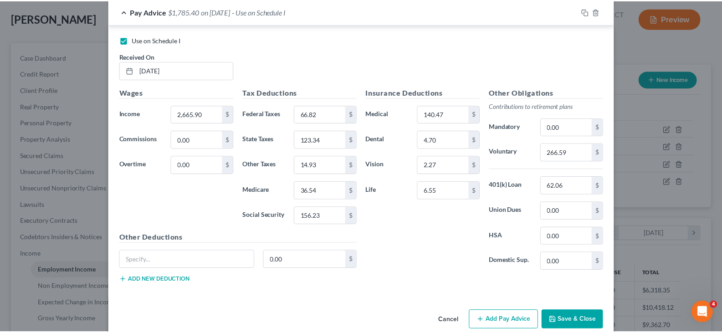
scroll to position [959, 0]
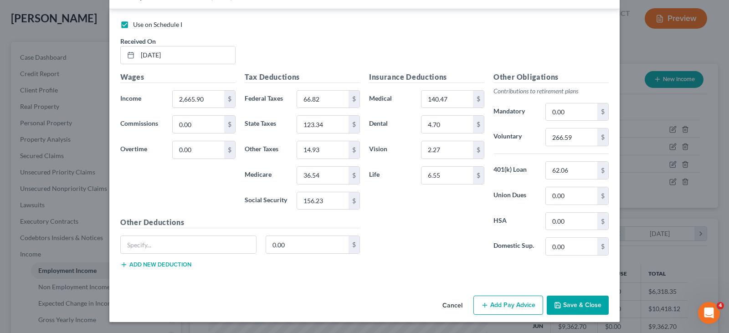
click at [567, 301] on button "Save & Close" at bounding box center [578, 305] width 62 height 19
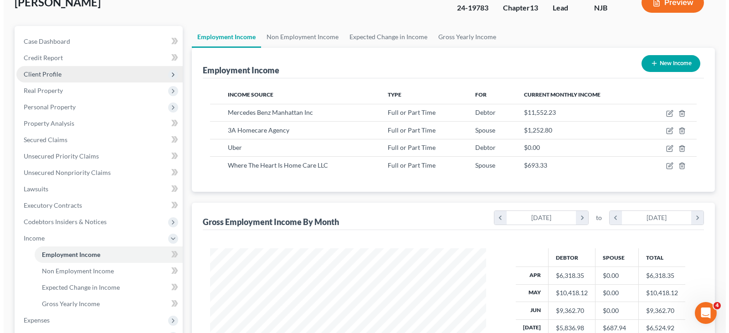
scroll to position [46, 0]
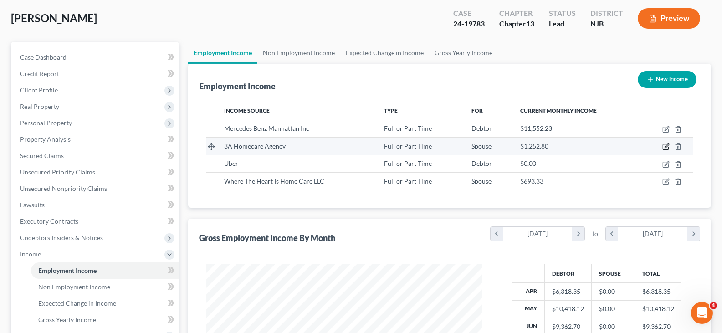
click at [666, 147] on icon "button" at bounding box center [665, 146] width 7 height 7
select select "0"
select select "33"
select select "1"
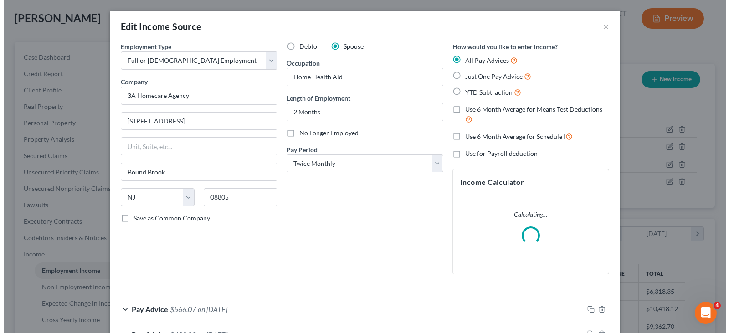
scroll to position [164, 297]
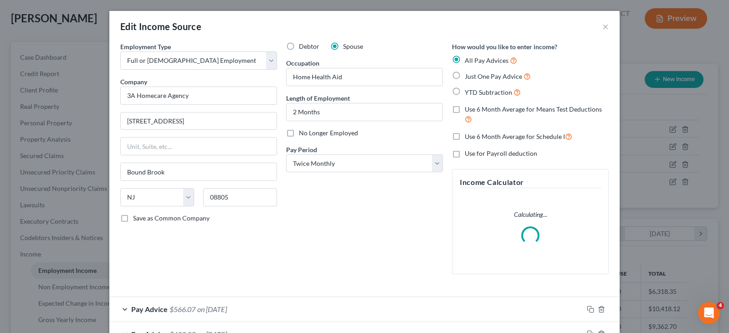
click at [299, 133] on label "No Longer Employed" at bounding box center [328, 132] width 59 height 9
click at [303, 133] on input "No Longer Employed" at bounding box center [306, 131] width 6 height 6
checkbox input "true"
drag, startPoint x: 320, startPoint y: 197, endPoint x: 327, endPoint y: 189, distance: 10.8
click at [319, 197] on div "Debtor Spouse Occupation Home Health Aid Length of Employment 2 Months No Longe…" at bounding box center [365, 162] width 166 height 240
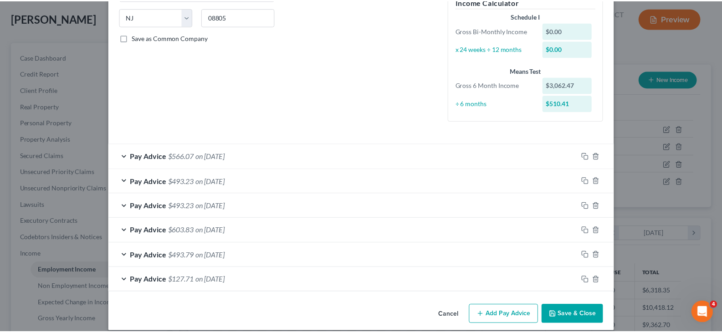
scroll to position [190, 0]
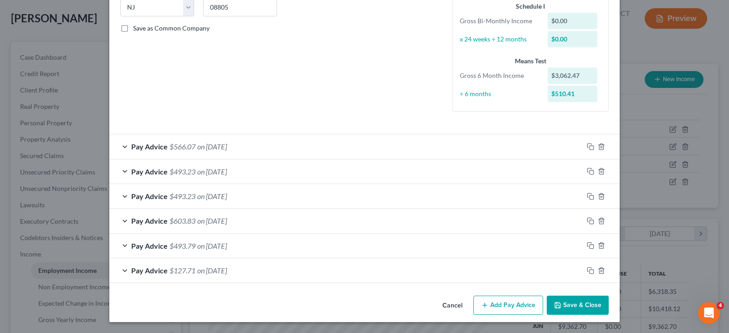
click at [569, 307] on button "Save & Close" at bounding box center [578, 305] width 62 height 19
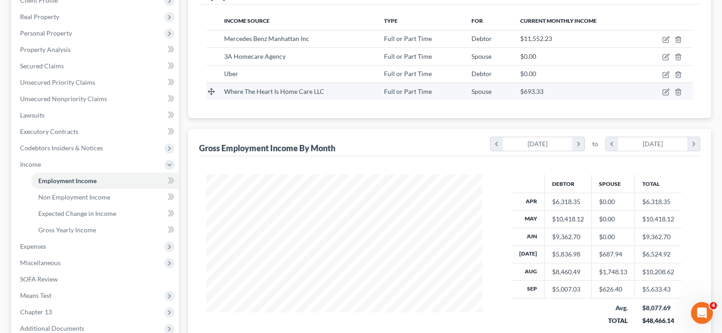
scroll to position [233, 0]
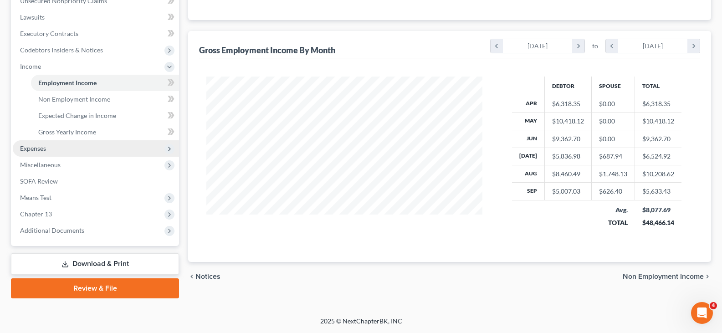
click at [41, 143] on span "Expenses" at bounding box center [96, 148] width 166 height 16
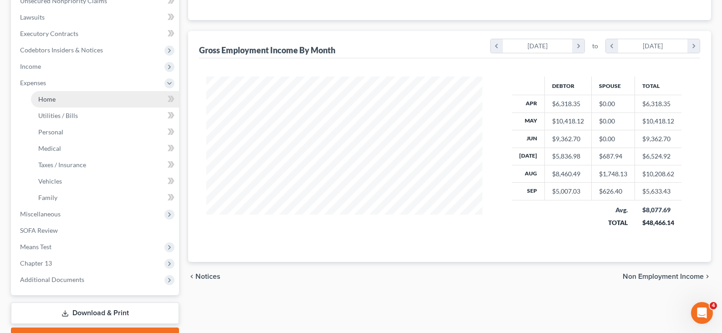
click at [49, 98] on span "Home" at bounding box center [46, 99] width 17 height 8
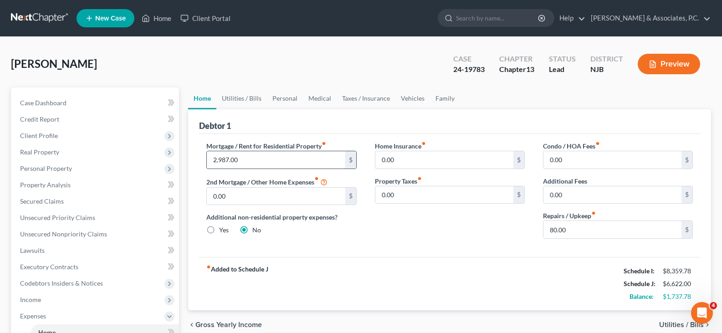
click at [263, 156] on input "2,987.00" at bounding box center [276, 159] width 138 height 17
type input "3,129.86"
click at [292, 195] on input "0.00" at bounding box center [276, 196] width 138 height 17
click at [245, 97] on link "Utilities / Bills" at bounding box center [241, 98] width 51 height 22
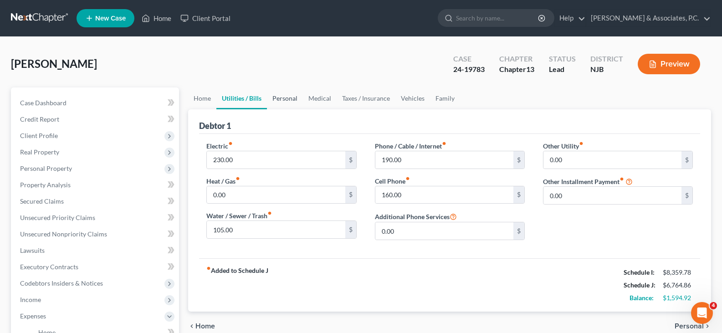
click at [278, 100] on link "Personal" at bounding box center [285, 98] width 36 height 22
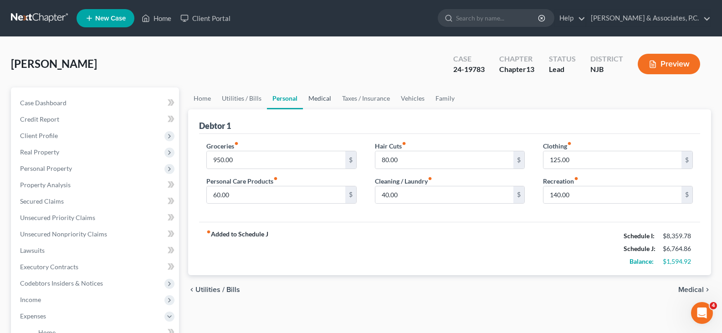
click at [313, 98] on link "Medical" at bounding box center [320, 98] width 34 height 22
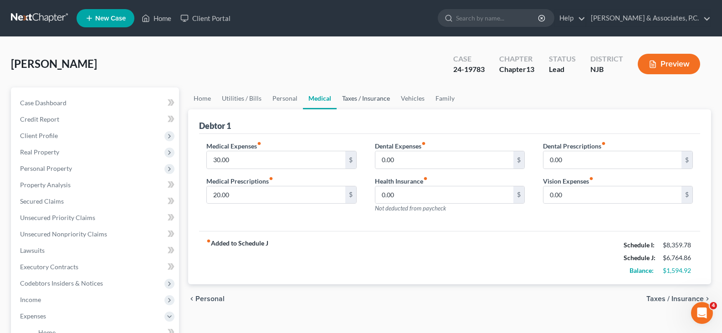
click at [354, 99] on link "Taxes / Insurance" at bounding box center [366, 98] width 59 height 22
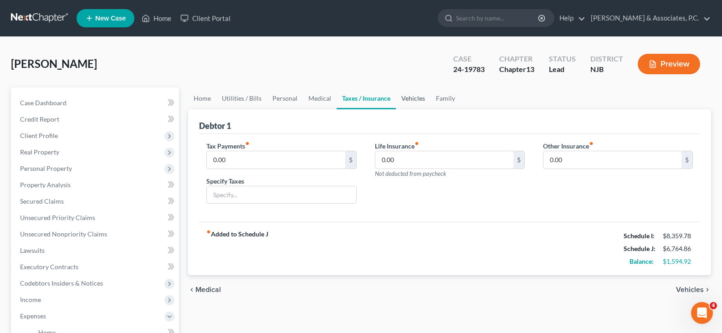
click at [421, 98] on link "Vehicles" at bounding box center [413, 98] width 35 height 22
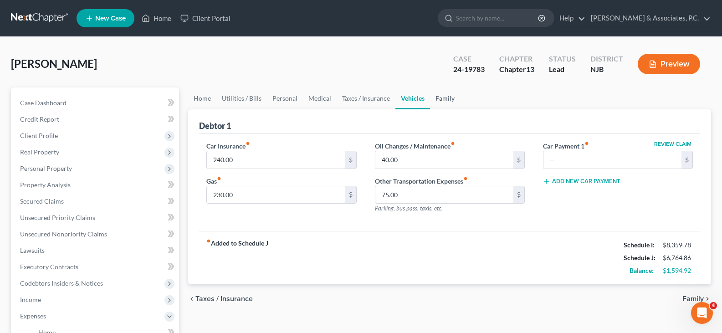
click at [441, 98] on link "Family" at bounding box center [445, 98] width 30 height 22
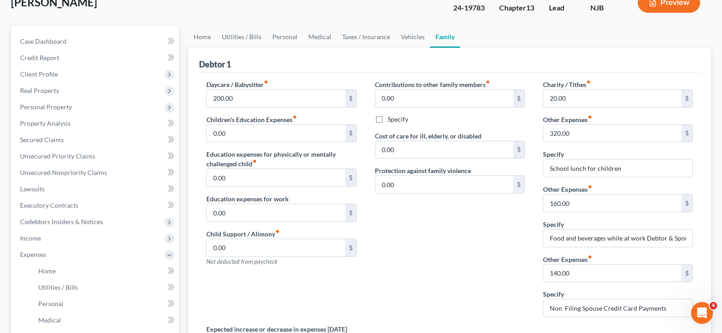
scroll to position [91, 0]
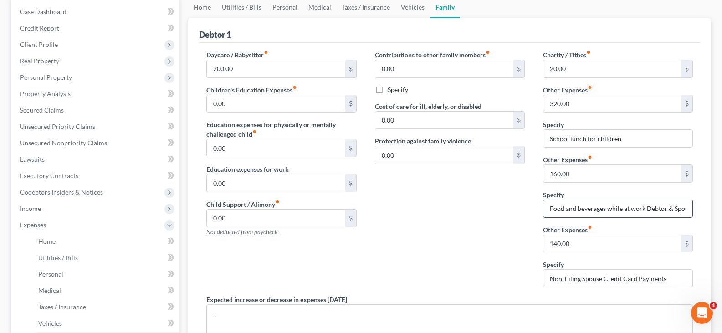
click at [643, 211] on input "Food and beverages while at work Debtor & Spouse" at bounding box center [618, 208] width 149 height 17
click at [410, 5] on link "Vehicles" at bounding box center [412, 7] width 35 height 22
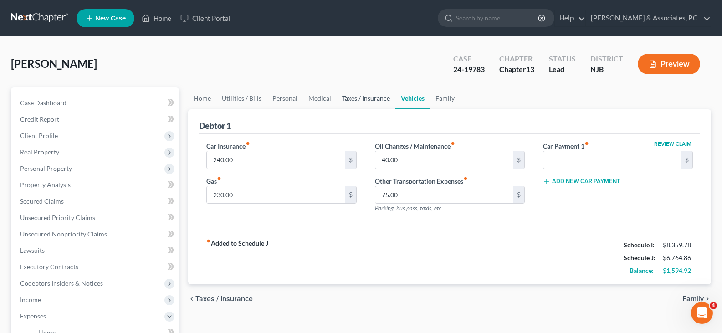
click at [374, 104] on link "Taxes / Insurance" at bounding box center [366, 98] width 59 height 22
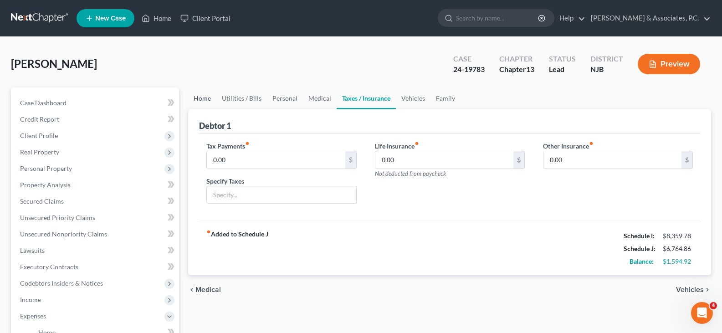
click at [204, 102] on link "Home" at bounding box center [202, 98] width 28 height 22
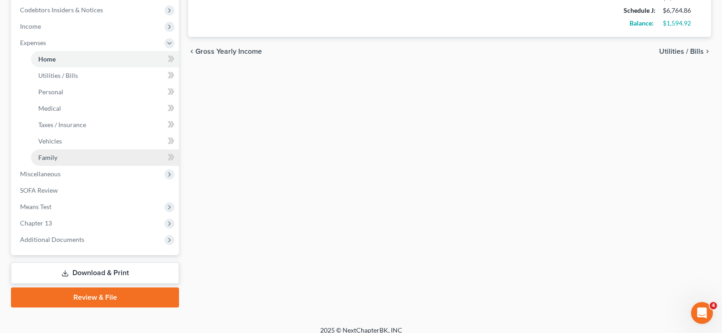
scroll to position [282, 0]
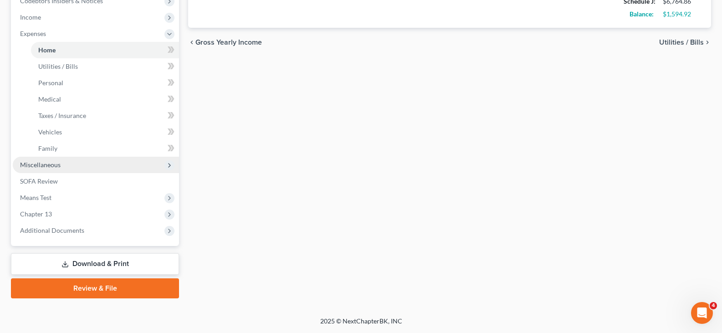
click at [30, 162] on span "Miscellaneous" at bounding box center [40, 165] width 41 height 8
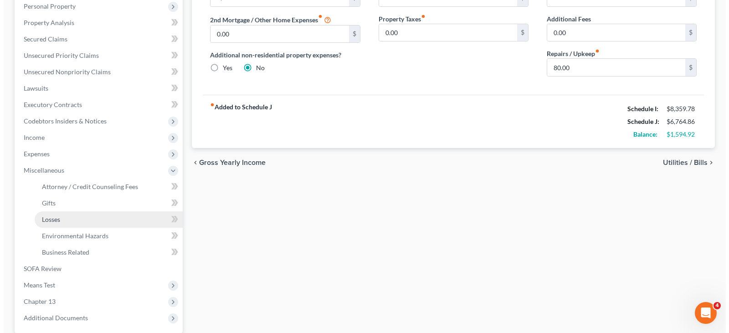
scroll to position [113, 0]
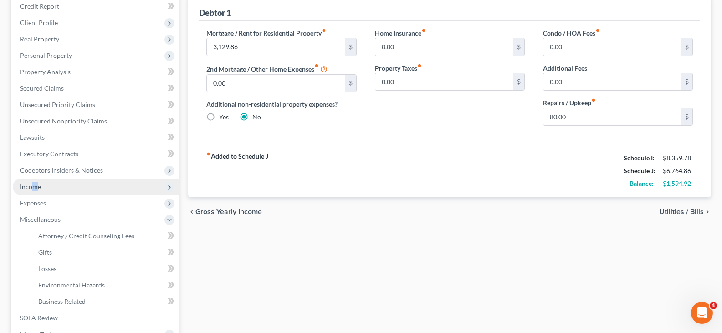
click at [35, 188] on span "Income" at bounding box center [30, 187] width 21 height 8
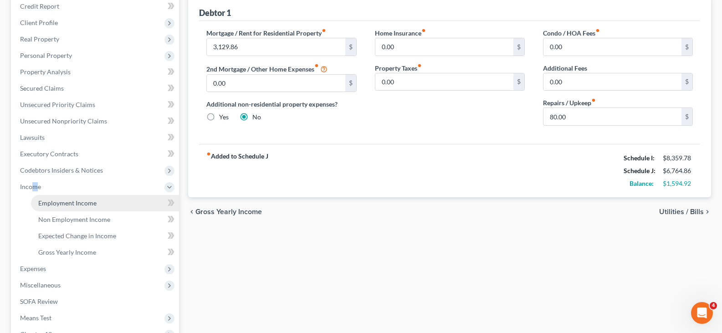
click at [60, 202] on span "Employment Income" at bounding box center [67, 203] width 58 height 8
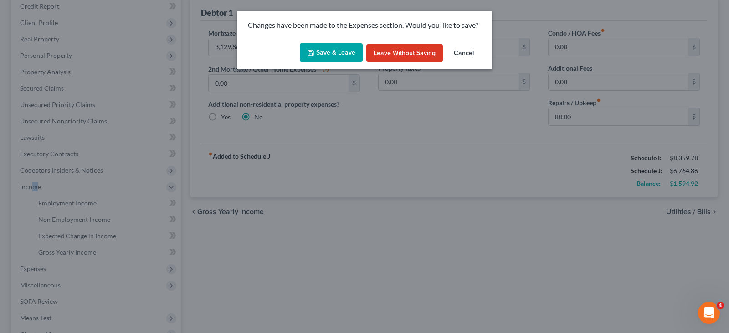
click at [320, 54] on button "Save & Leave" at bounding box center [331, 52] width 63 height 19
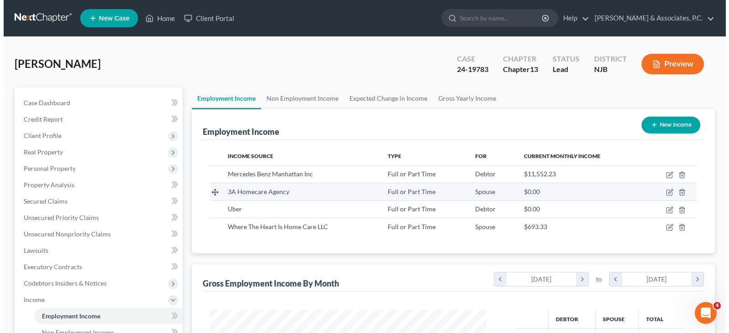
scroll to position [164, 294]
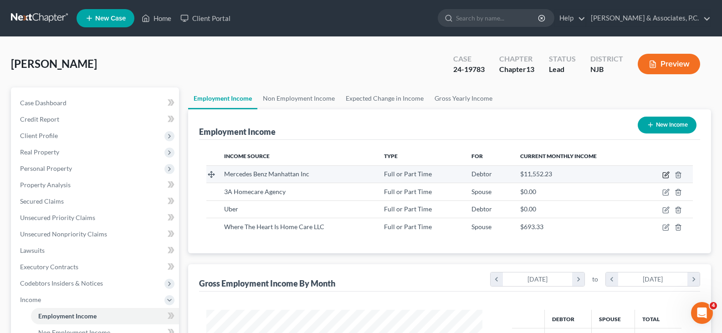
click at [665, 175] on icon "button" at bounding box center [667, 174] width 4 height 4
select select "0"
select select "35"
select select "3"
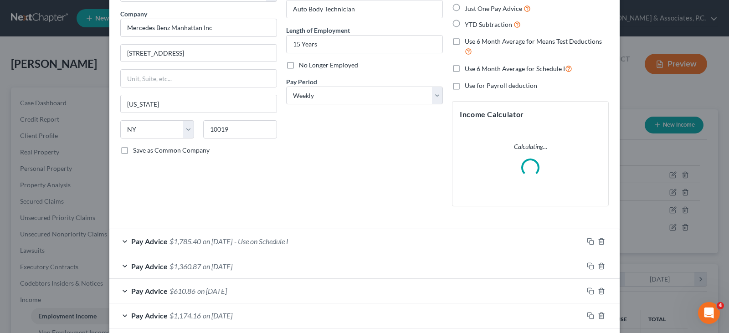
scroll to position [228, 0]
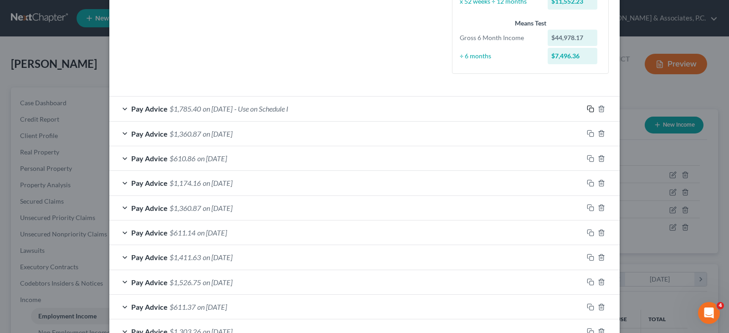
click at [587, 82] on form "Employment Type * Select Full or [DEMOGRAPHIC_DATA] Employment Self Employment …" at bounding box center [364, 277] width 488 height 926
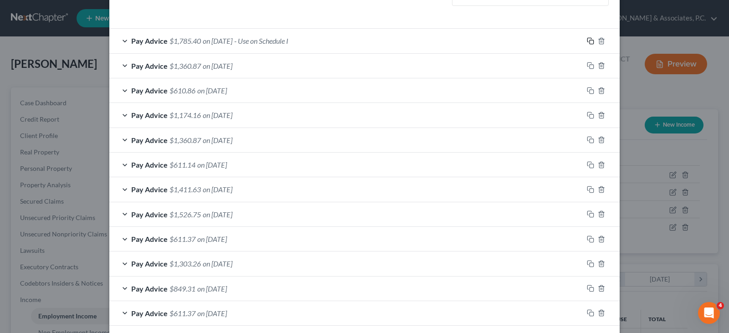
scroll to position [275, 0]
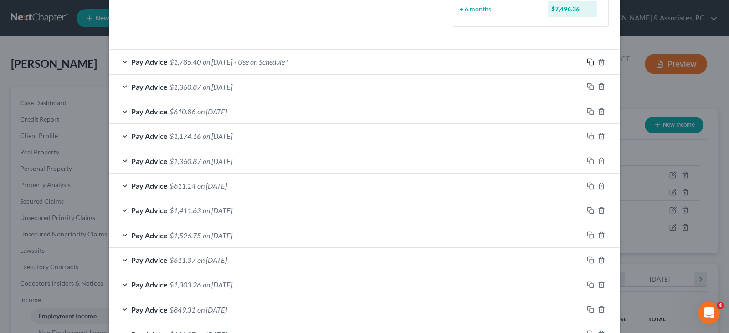
click at [587, 61] on icon "button" at bounding box center [590, 61] width 7 height 7
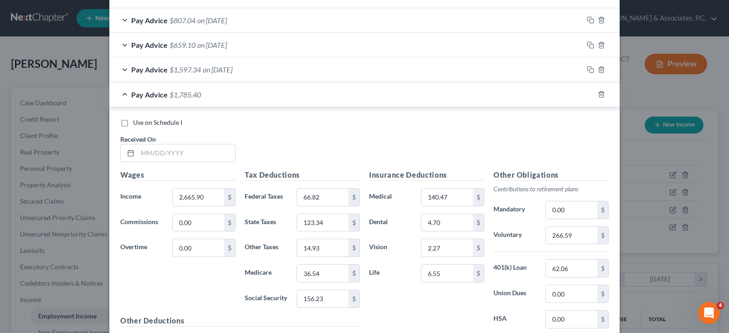
scroll to position [958, 0]
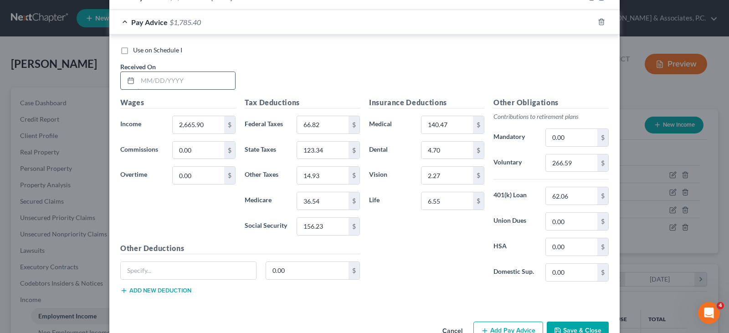
click at [172, 82] on input "text" at bounding box center [186, 80] width 97 height 17
click at [252, 55] on div "Use on Schedule I Received On *" at bounding box center [364, 71] width 497 height 51
click at [208, 80] on input "text" at bounding box center [186, 80] width 97 height 17
type input "[DATE]"
click at [212, 121] on input "2,665.90" at bounding box center [198, 124] width 51 height 17
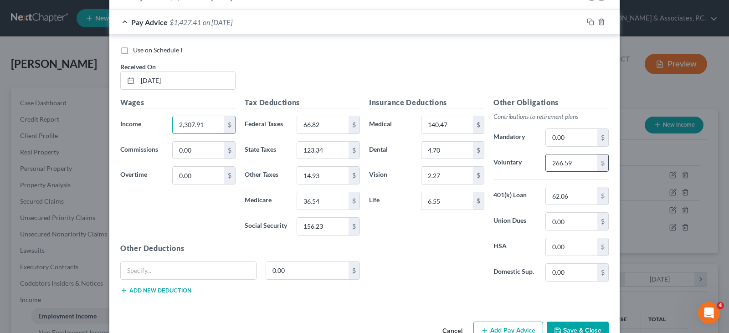
type input "2,307.91"
click at [581, 159] on input "266.59" at bounding box center [571, 162] width 51 height 17
type input "230.79"
type input "28.16"
type input "134.04"
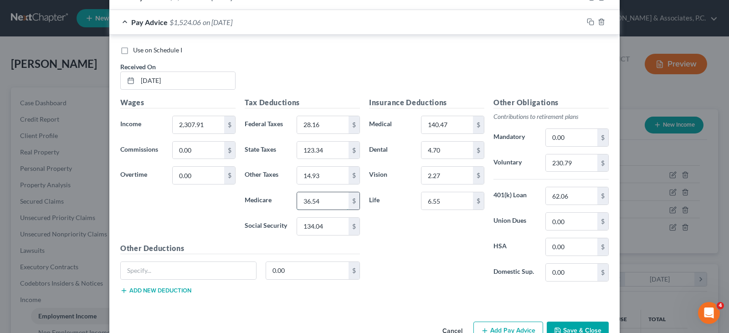
click at [330, 207] on input "36.54" at bounding box center [322, 200] width 51 height 17
type input "31.35"
click at [342, 152] on input "123.34" at bounding box center [322, 150] width 51 height 17
type input "100.78"
click at [329, 175] on input "14.93" at bounding box center [322, 175] width 51 height 17
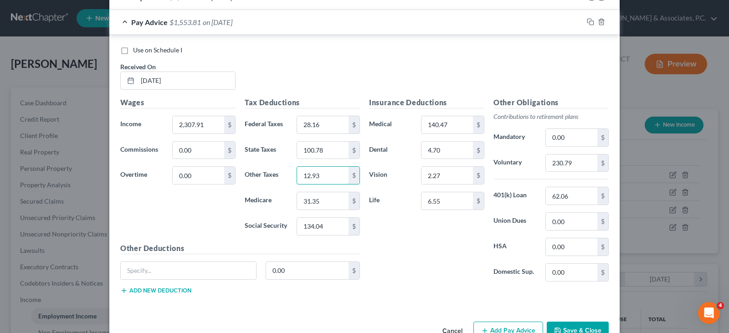
type input "12.93"
click at [133, 49] on label "Use on Schedule I" at bounding box center [157, 50] width 49 height 9
click at [137, 49] on input "Use on Schedule I" at bounding box center [140, 49] width 6 height 6
checkbox input "true"
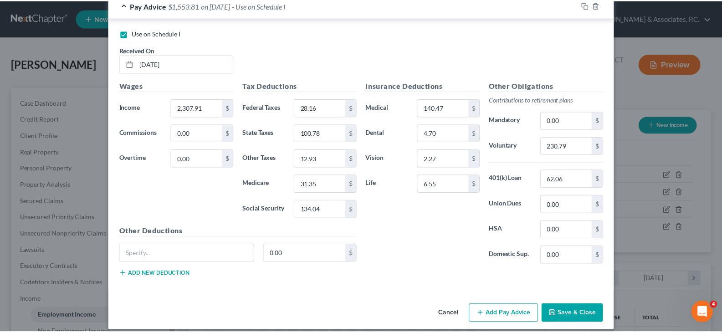
scroll to position [984, 0]
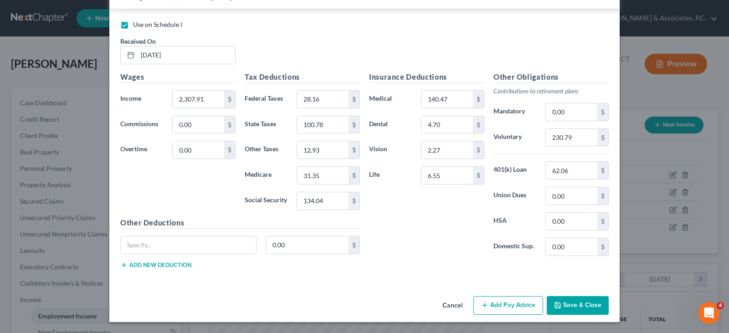
click at [586, 299] on button "Save & Close" at bounding box center [578, 305] width 62 height 19
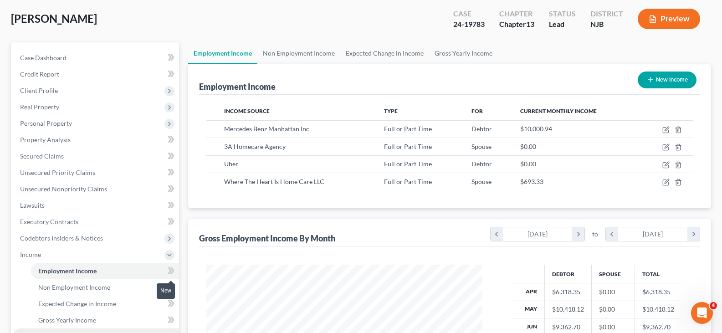
scroll to position [182, 0]
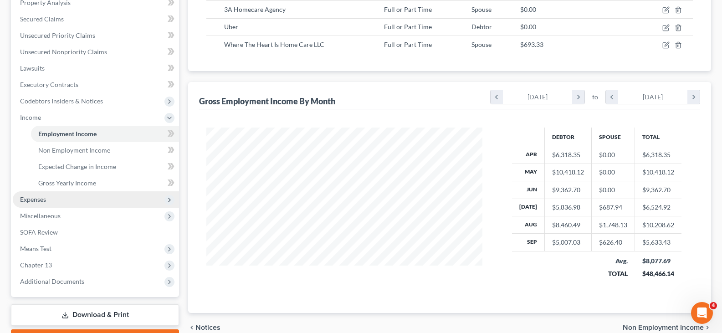
click at [36, 200] on span "Expenses" at bounding box center [33, 199] width 26 height 8
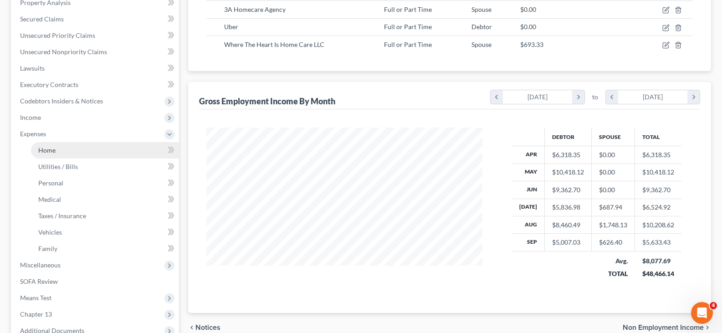
click at [50, 149] on span "Home" at bounding box center [46, 150] width 17 height 8
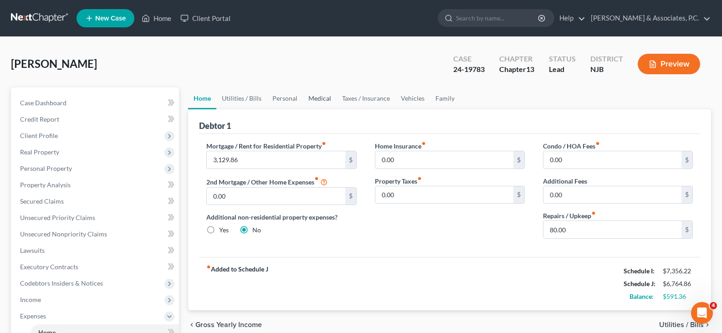
click at [315, 101] on link "Medical" at bounding box center [320, 98] width 34 height 22
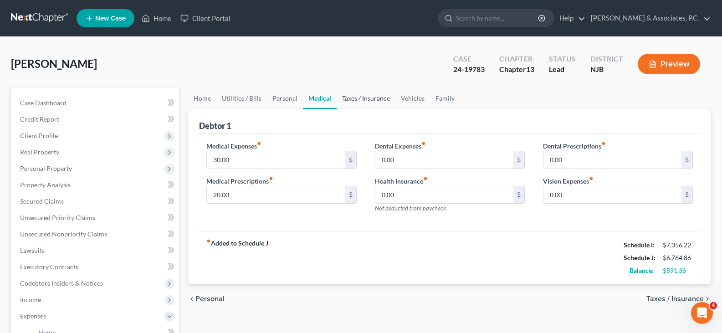
click at [375, 100] on link "Taxes / Insurance" at bounding box center [366, 98] width 59 height 22
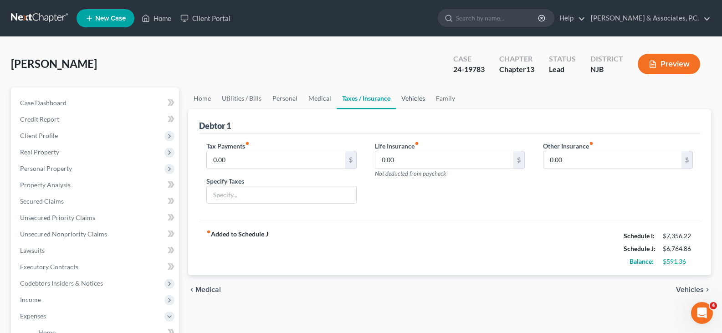
click at [414, 101] on link "Vehicles" at bounding box center [413, 98] width 35 height 22
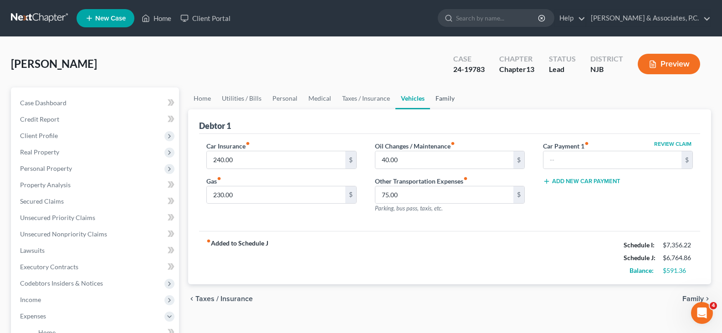
click at [445, 99] on link "Family" at bounding box center [445, 98] width 30 height 22
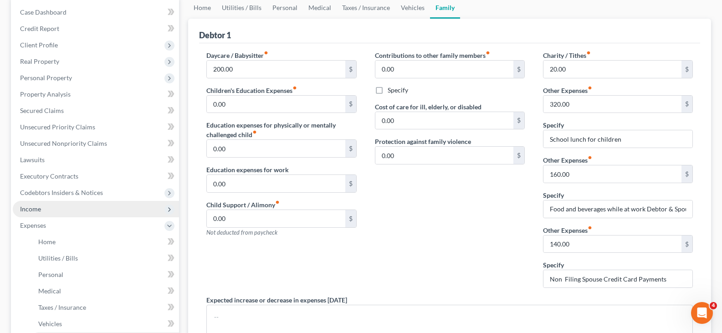
scroll to position [91, 0]
click at [28, 209] on span "Income" at bounding box center [30, 209] width 21 height 8
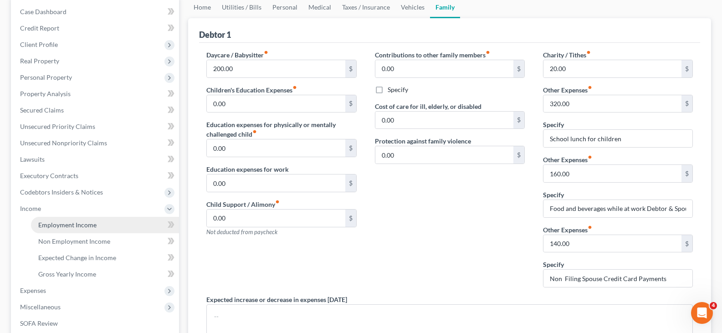
click at [62, 226] on span "Employment Income" at bounding box center [67, 225] width 58 height 8
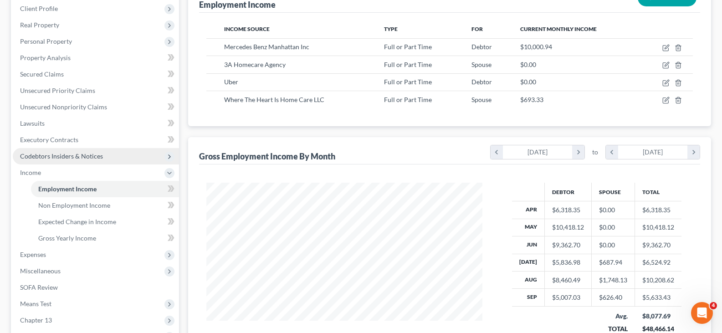
scroll to position [137, 0]
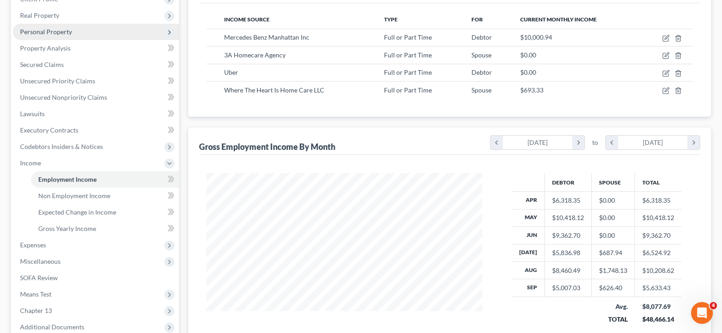
click at [47, 34] on span "Personal Property" at bounding box center [46, 32] width 52 height 8
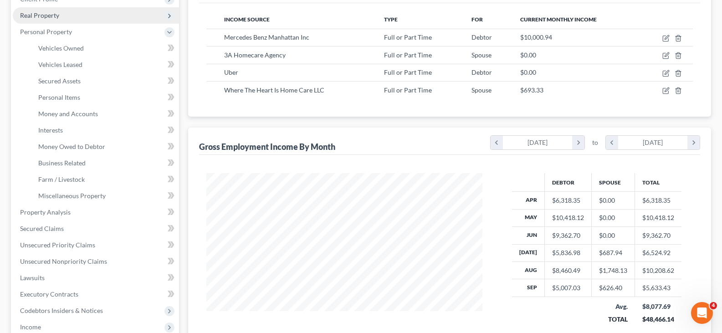
scroll to position [46, 0]
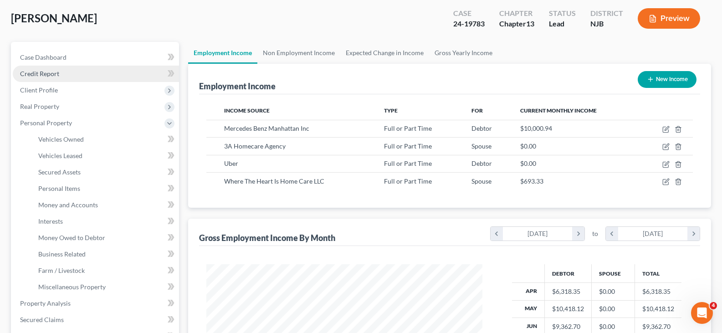
click at [42, 72] on span "Credit Report" at bounding box center [39, 74] width 39 height 8
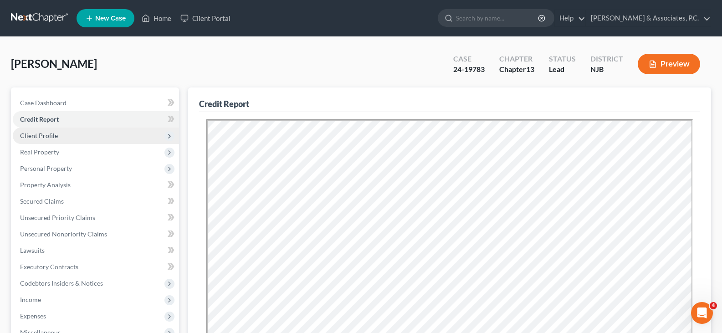
click at [42, 138] on span "Client Profile" at bounding box center [39, 136] width 38 height 8
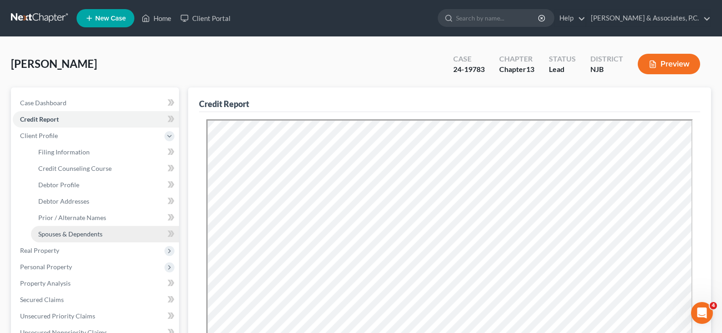
drag, startPoint x: 76, startPoint y: 232, endPoint x: 75, endPoint y: 226, distance: 6.0
click at [76, 233] on span "Spouses & Dependents" at bounding box center [70, 234] width 64 height 8
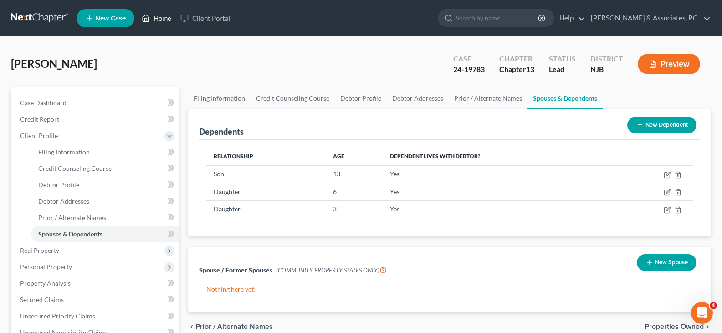
click at [159, 16] on link "Home" at bounding box center [156, 18] width 39 height 16
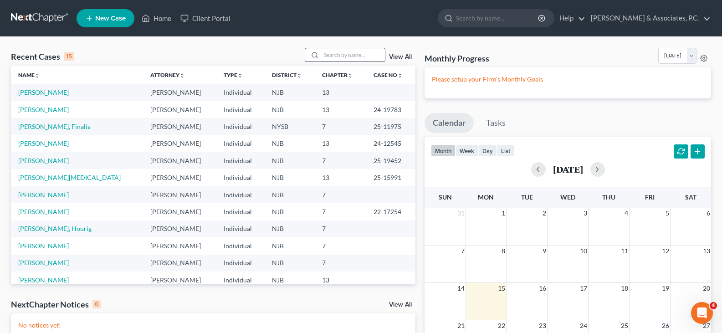
click at [331, 58] on input "search" at bounding box center [353, 54] width 64 height 13
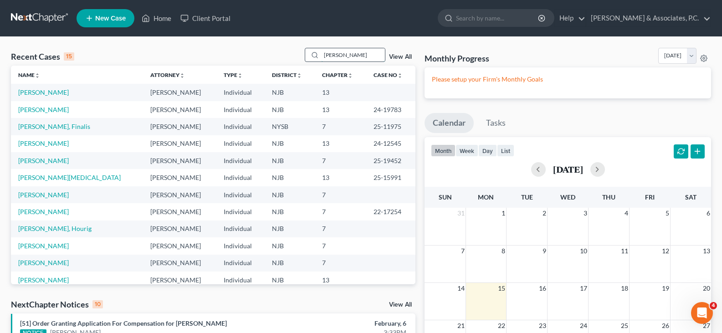
type input "[PERSON_NAME]"
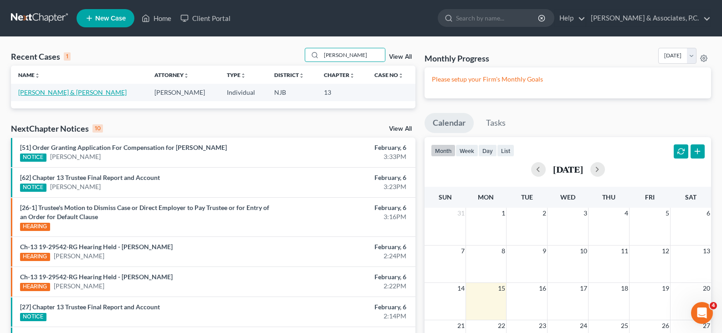
click at [35, 94] on link "[PERSON_NAME] & [PERSON_NAME]" at bounding box center [72, 92] width 108 height 8
click at [34, 94] on link "[PERSON_NAME] & [PERSON_NAME]" at bounding box center [72, 92] width 108 height 8
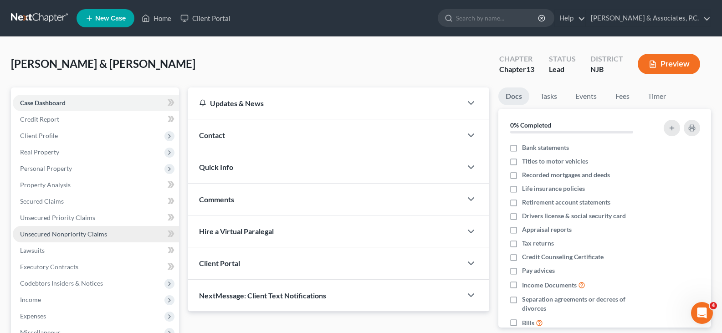
click at [53, 232] on span "Unsecured Nonpriority Claims" at bounding box center [63, 234] width 87 height 8
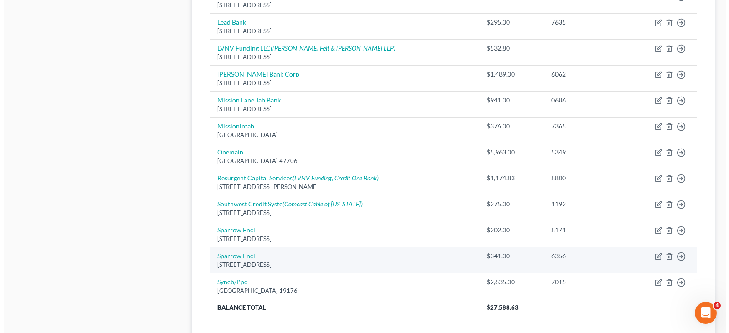
scroll to position [719, 0]
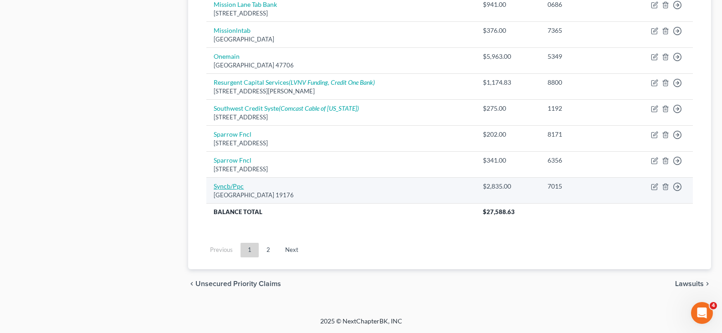
click at [221, 185] on link "Syncb/Ppc" at bounding box center [229, 186] width 30 height 8
select select "39"
select select "2"
select select "1"
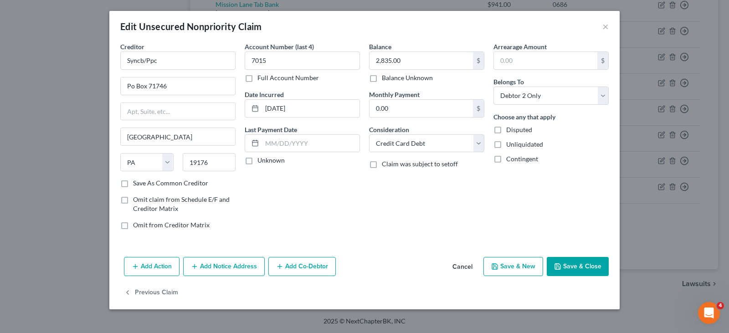
click at [239, 263] on button "Add Notice Address" at bounding box center [224, 266] width 82 height 19
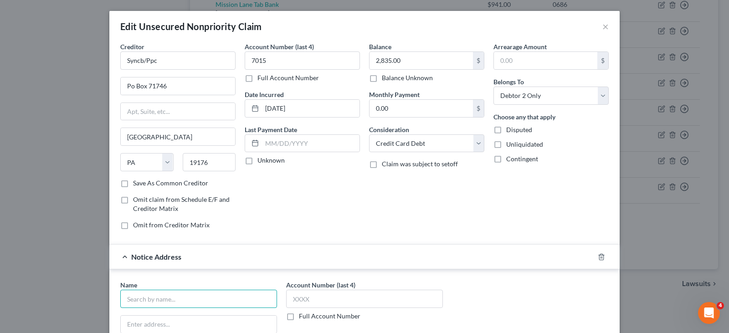
drag, startPoint x: 232, startPoint y: 297, endPoint x: 257, endPoint y: 294, distance: 25.7
click at [235, 296] on input "text" at bounding box center [198, 299] width 157 height 18
type input "Credit Control LLC"
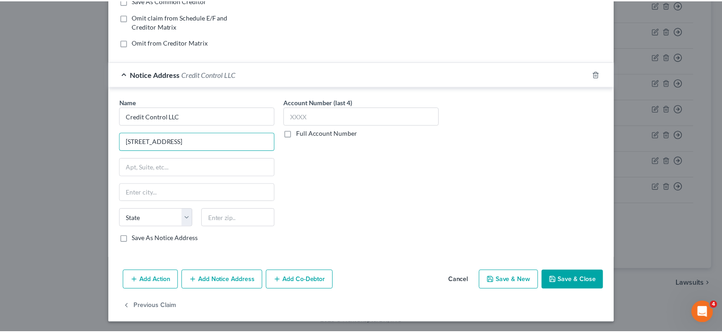
scroll to position [184, 0]
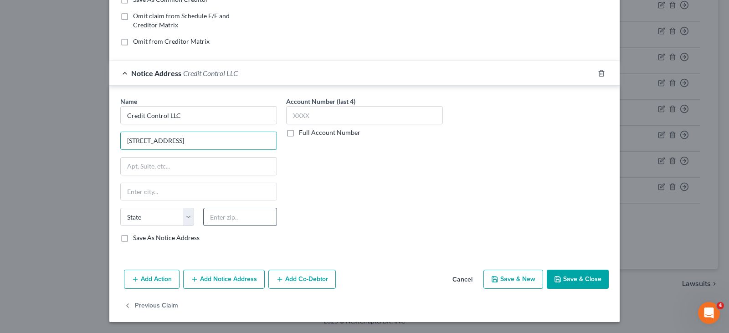
type input "[STREET_ADDRESS]"
click at [221, 221] on input "text" at bounding box center [240, 217] width 74 height 18
type input "63045"
type input "Earth City"
select select "26"
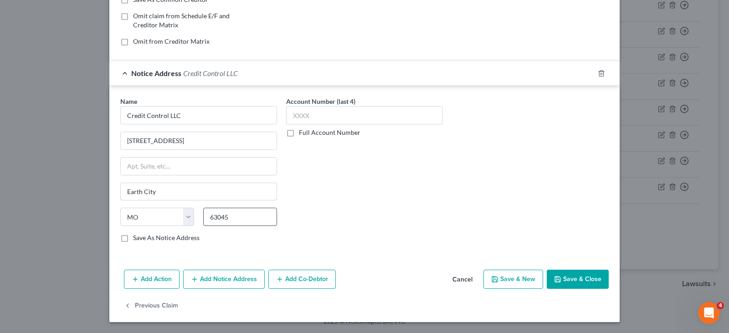
drag, startPoint x: 185, startPoint y: 184, endPoint x: 270, endPoint y: 223, distance: 94.0
click at [184, 184] on input "Earth City" at bounding box center [199, 191] width 156 height 17
click at [587, 276] on button "Save & Close" at bounding box center [578, 279] width 62 height 19
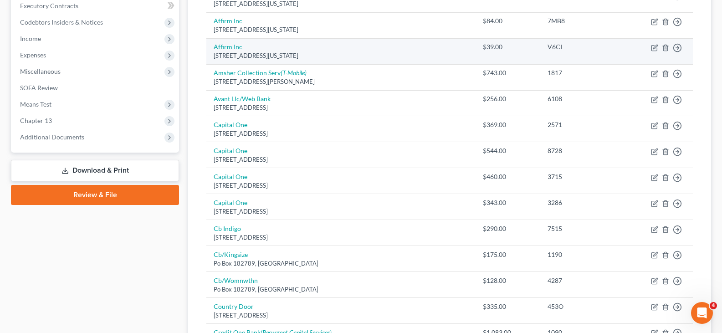
scroll to position [127, 0]
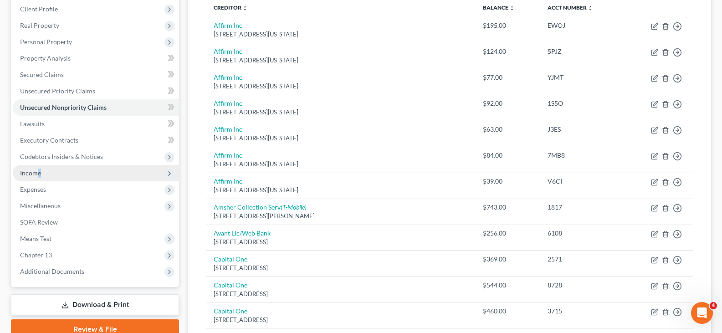
click at [38, 172] on span "Income" at bounding box center [30, 173] width 21 height 8
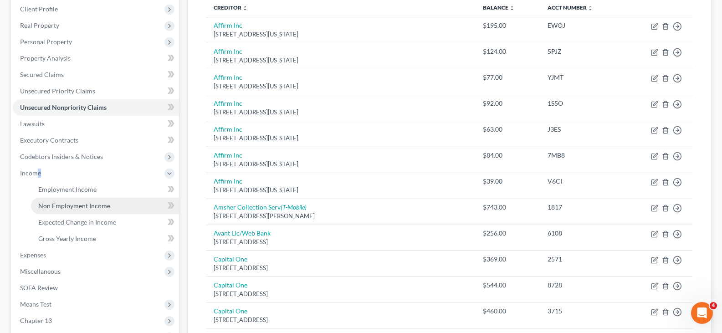
click at [72, 206] on span "Non Employment Income" at bounding box center [74, 206] width 72 height 8
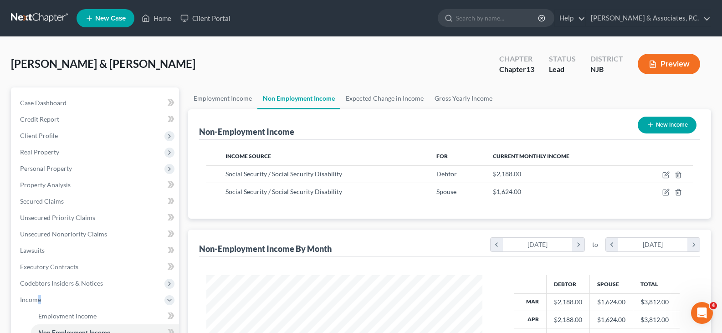
scroll to position [164, 294]
click at [60, 231] on span "Unsecured Nonpriority Claims" at bounding box center [63, 234] width 87 height 8
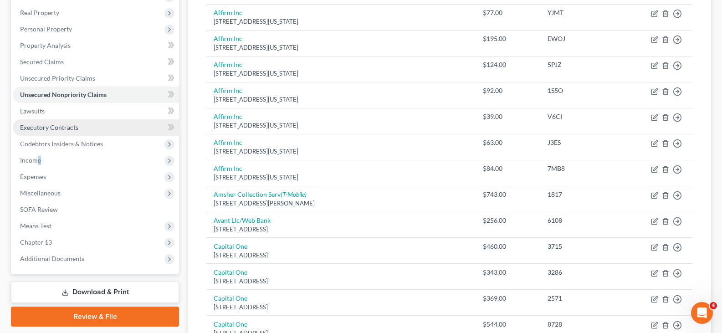
scroll to position [137, 0]
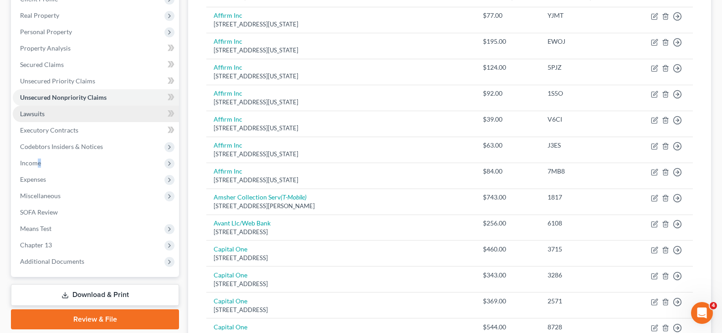
click at [40, 115] on span "Lawsuits" at bounding box center [32, 114] width 25 height 8
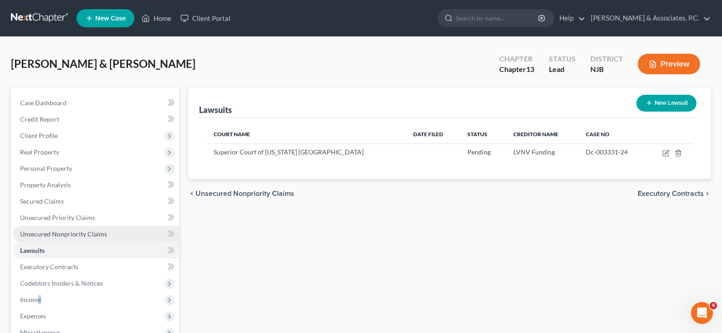
drag, startPoint x: 66, startPoint y: 236, endPoint x: 62, endPoint y: 233, distance: 4.7
click at [66, 236] on span "Unsecured Nonpriority Claims" at bounding box center [63, 234] width 87 height 8
